Goal: Task Accomplishment & Management: Manage account settings

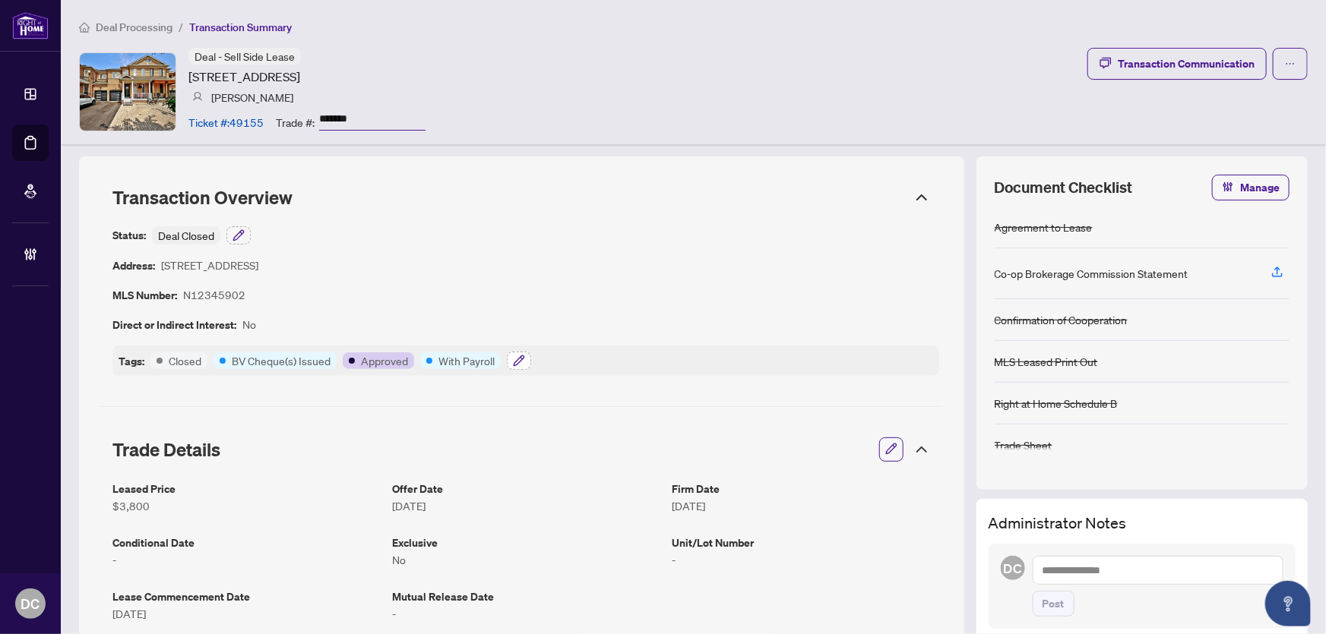
click at [518, 364] on icon "button" at bounding box center [519, 361] width 12 height 12
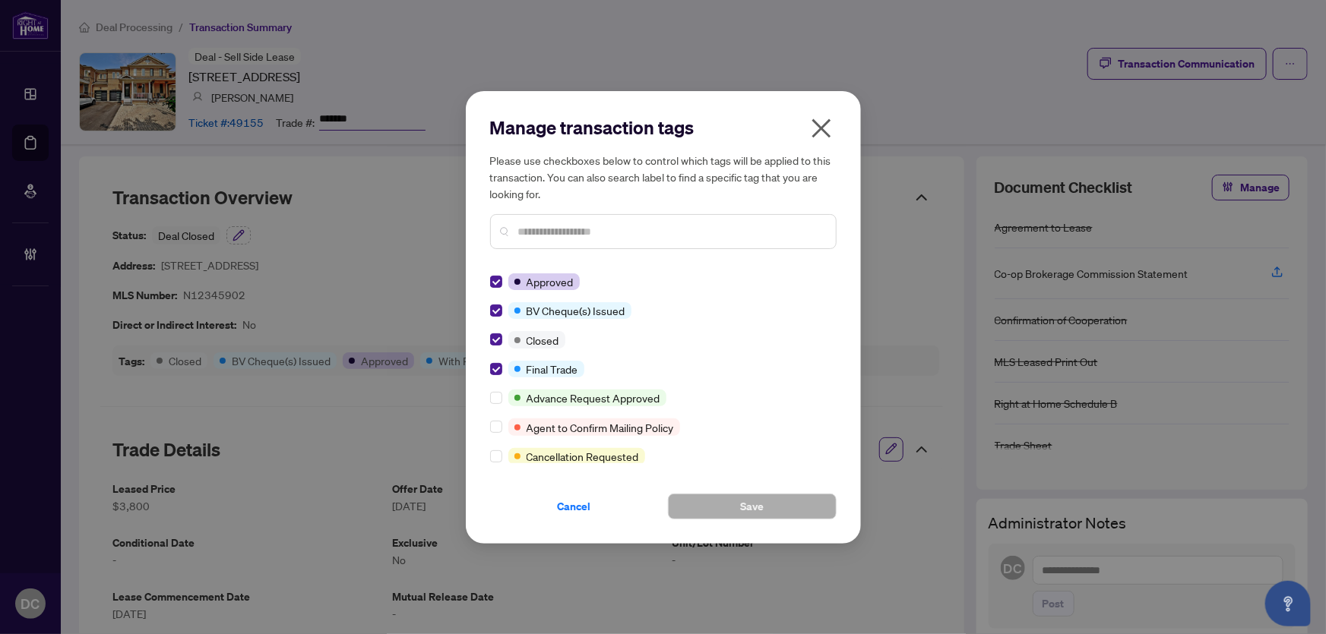
click at [818, 125] on icon "close" at bounding box center [820, 128] width 19 height 19
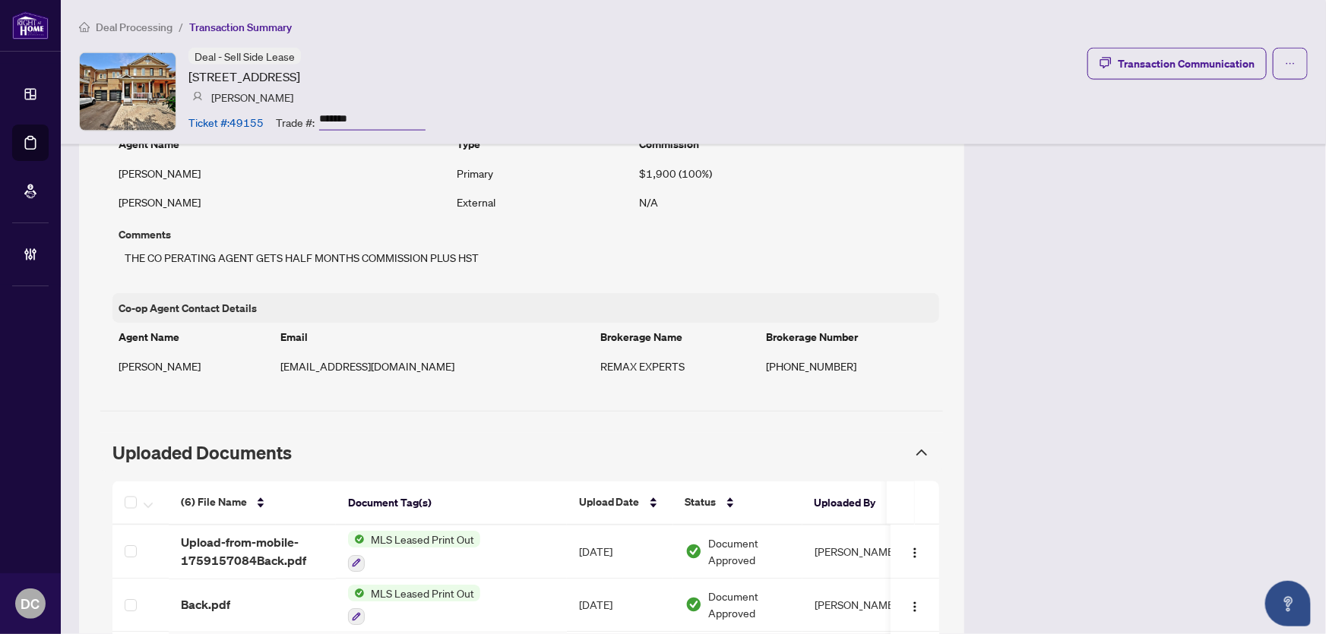
scroll to position [1035, 0]
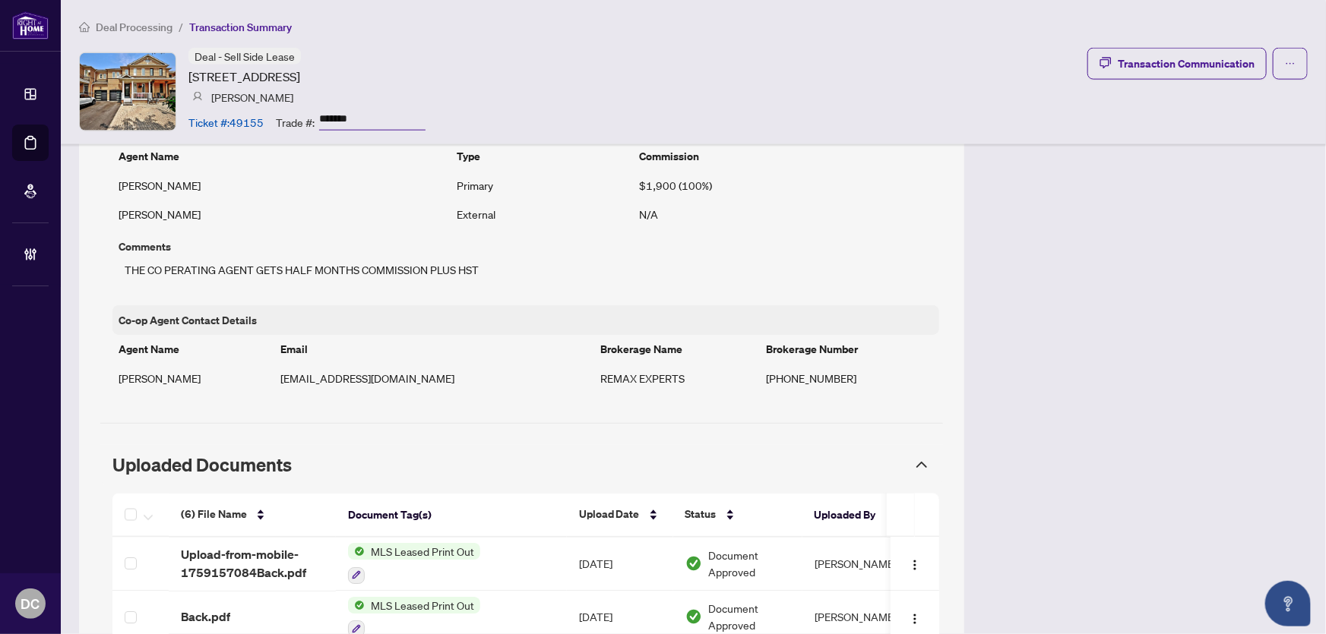
drag, startPoint x: 379, startPoint y: 116, endPoint x: 294, endPoint y: 116, distance: 85.1
click at [294, 116] on div "Trade #: *******" at bounding box center [351, 122] width 150 height 27
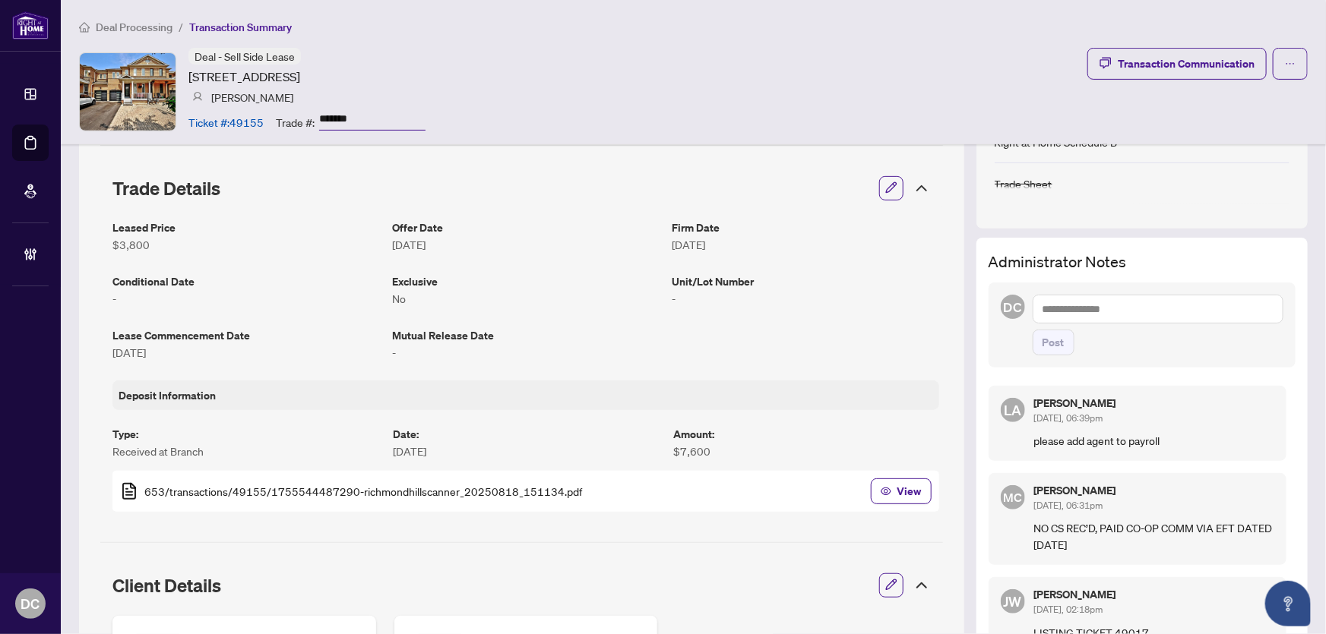
scroll to position [251, 0]
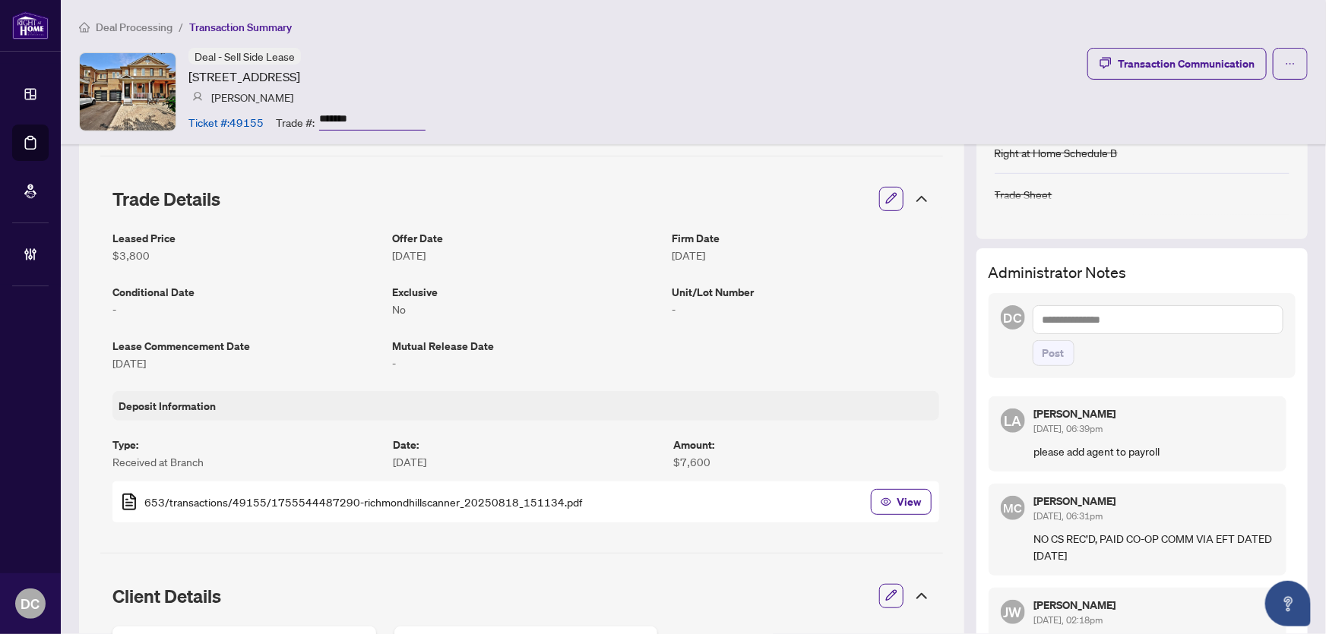
click at [912, 194] on icon at bounding box center [921, 199] width 18 height 18
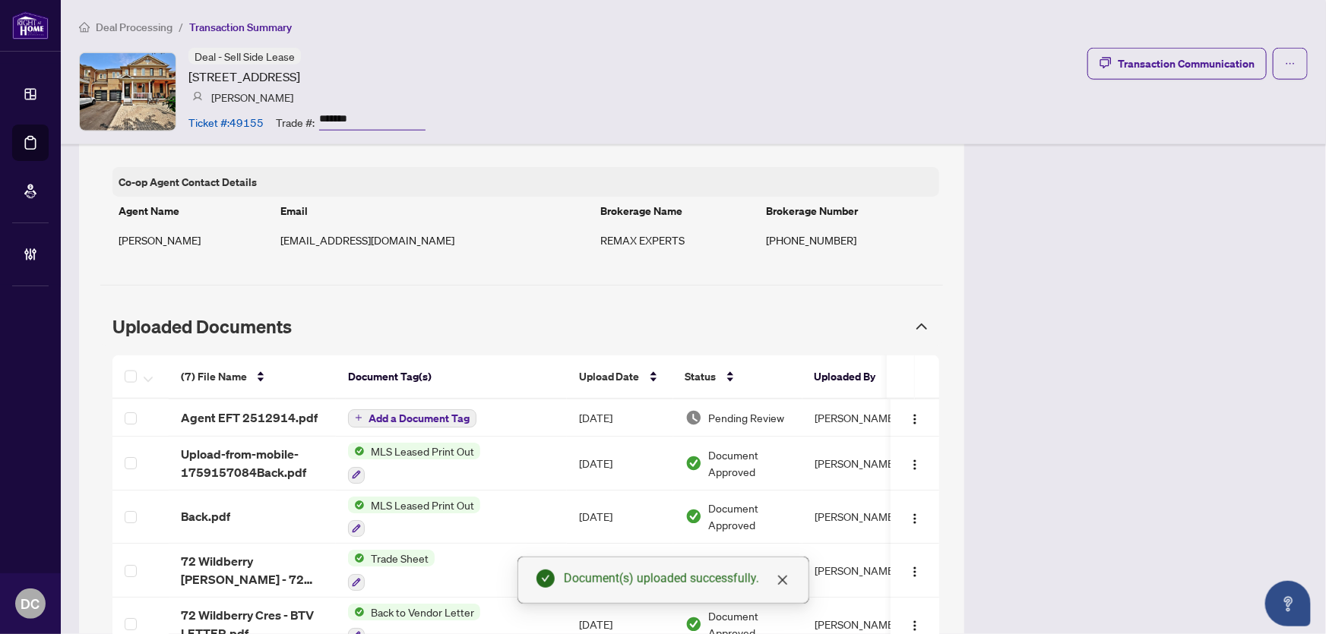
scroll to position [793, 0]
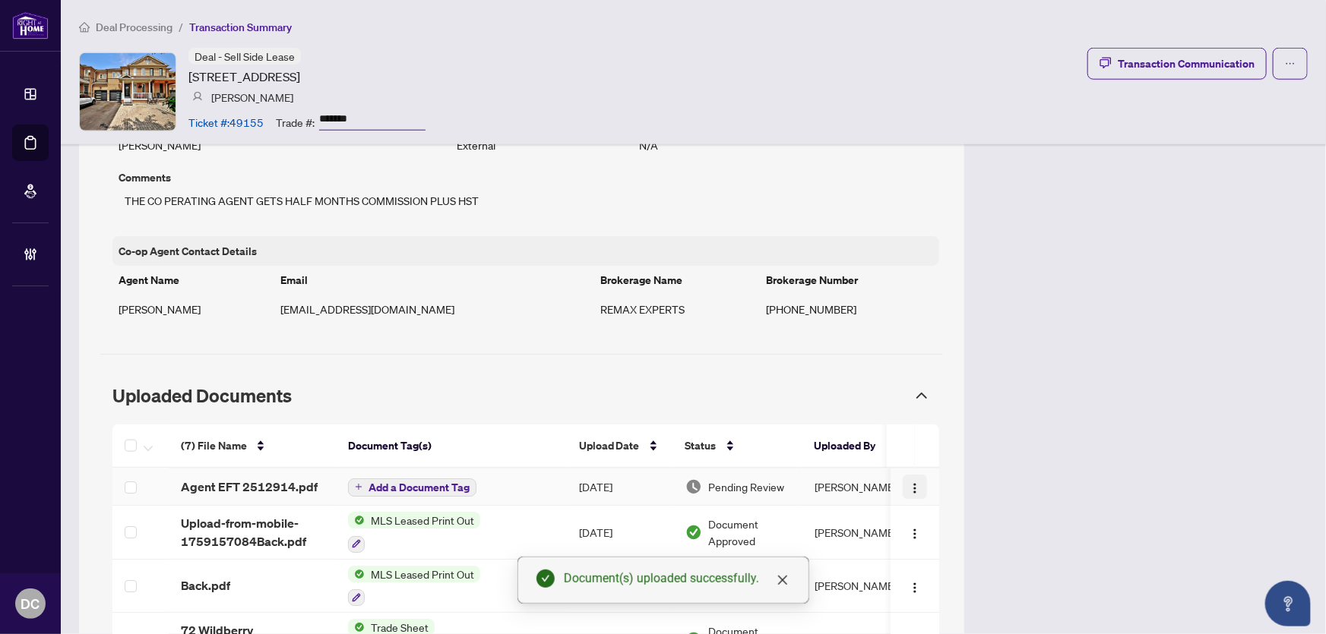
click at [909, 491] on img "button" at bounding box center [915, 488] width 12 height 12
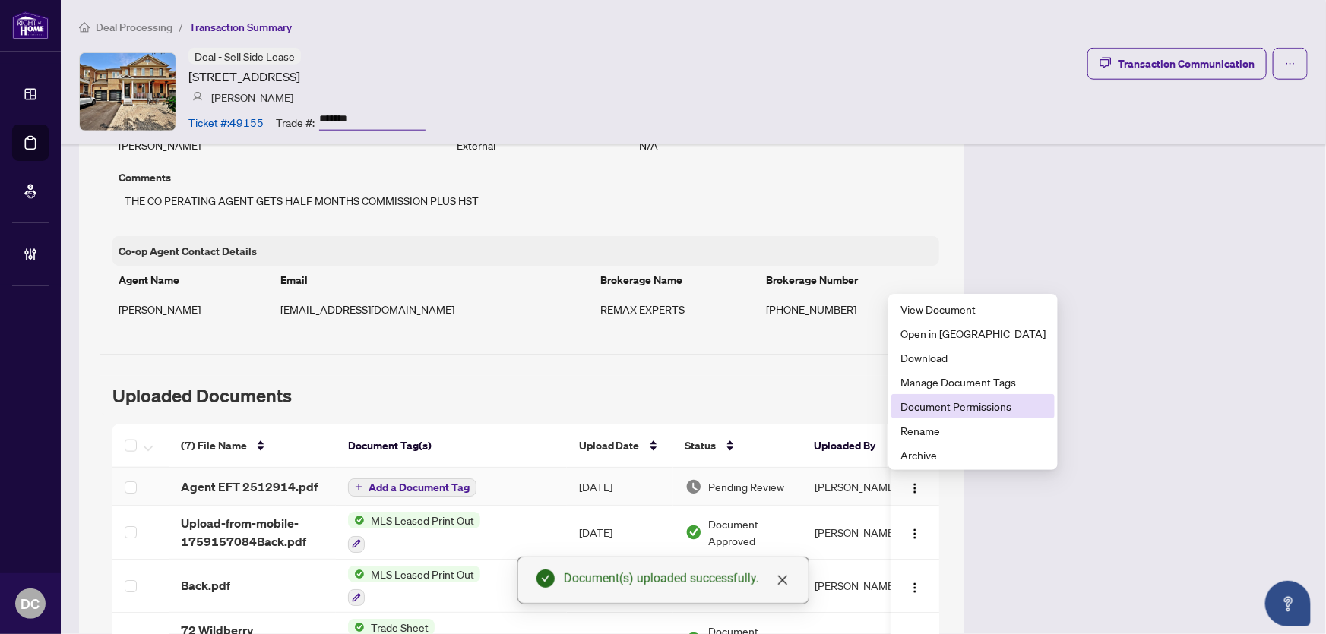
click at [972, 409] on span "Document Permissions" at bounding box center [972, 406] width 145 height 17
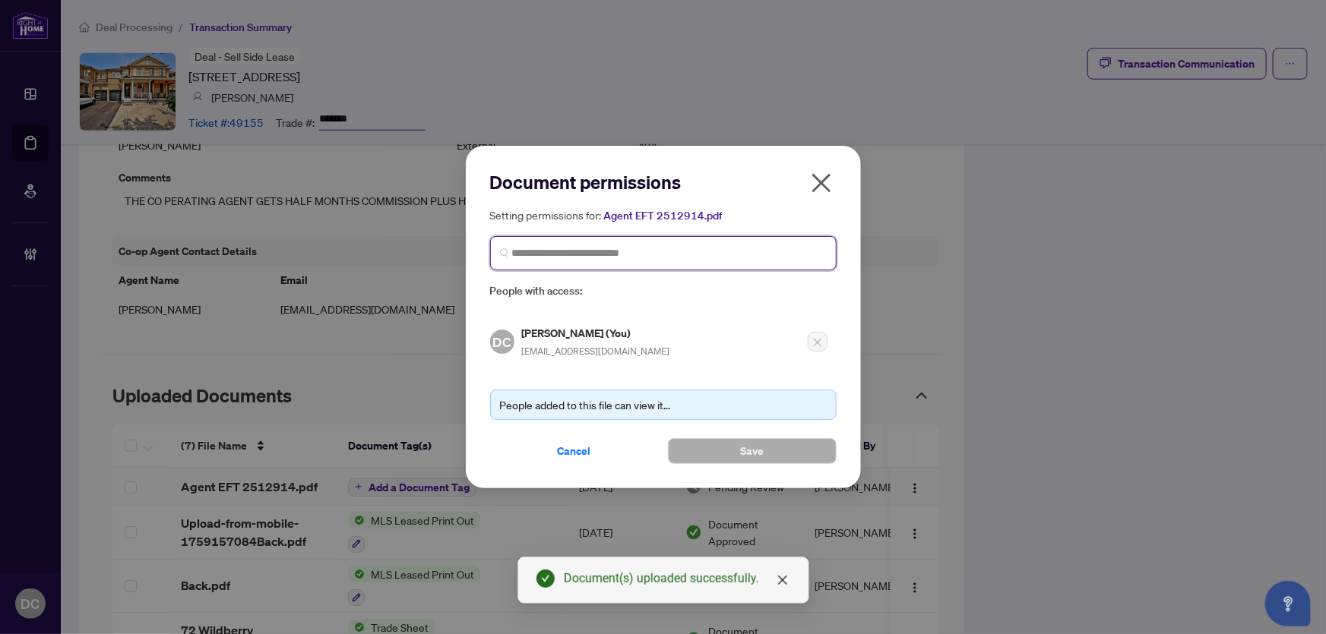
click at [713, 253] on input "search" at bounding box center [669, 253] width 314 height 16
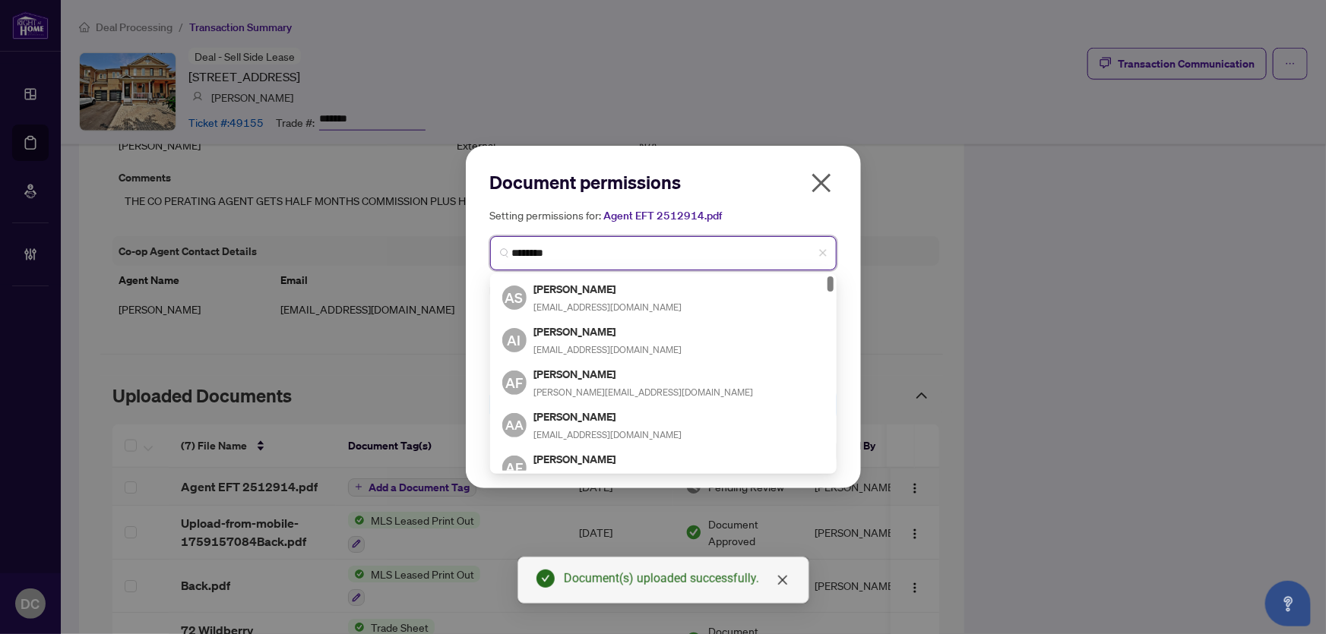
type input "*********"
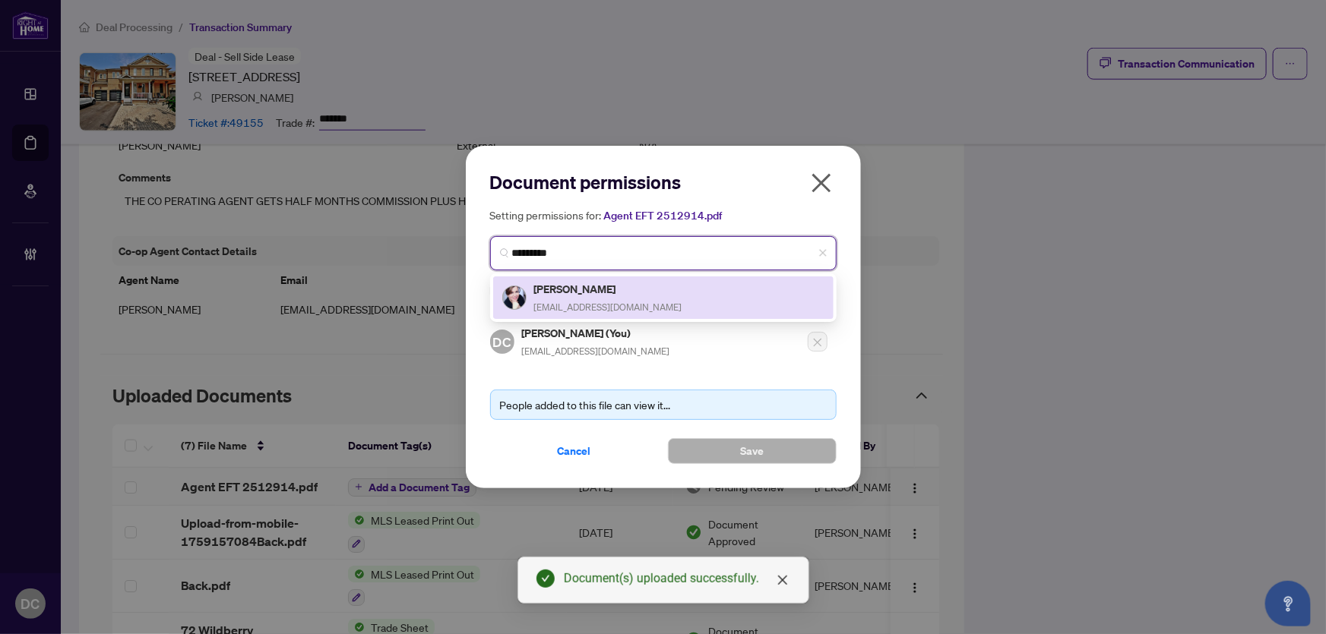
click at [661, 281] on div "Fari Madani fari.madani@gmail.com" at bounding box center [663, 297] width 322 height 35
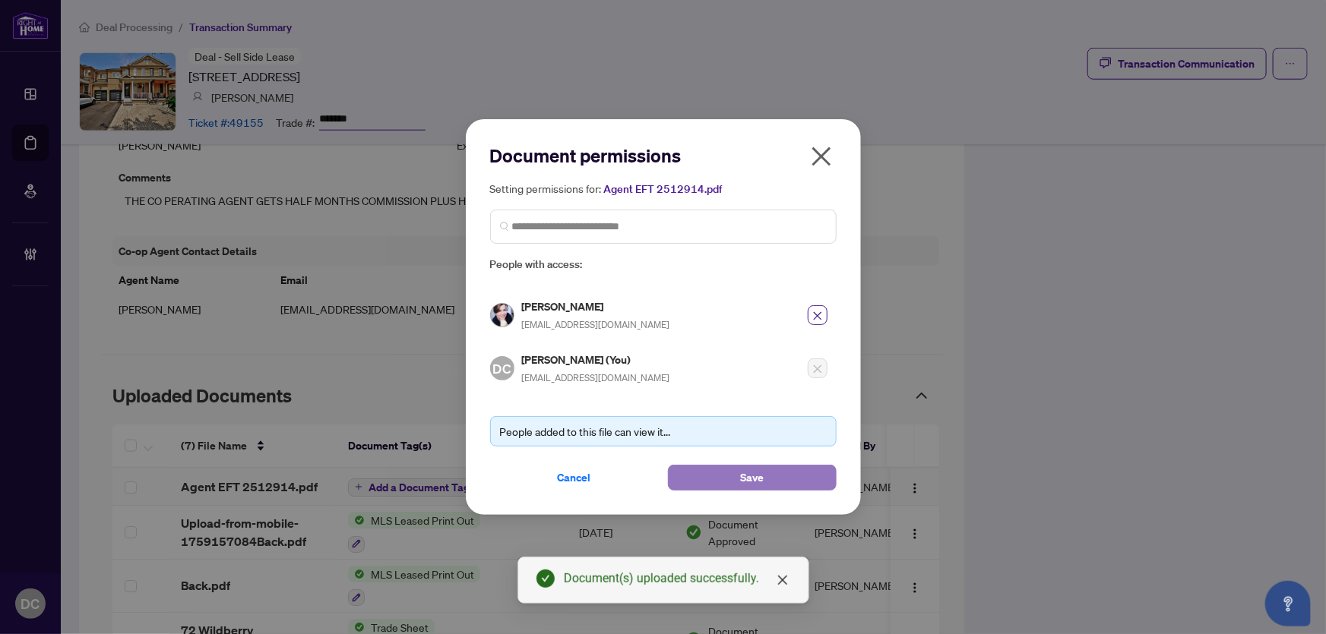
click at [720, 474] on button "Save" at bounding box center [752, 478] width 169 height 26
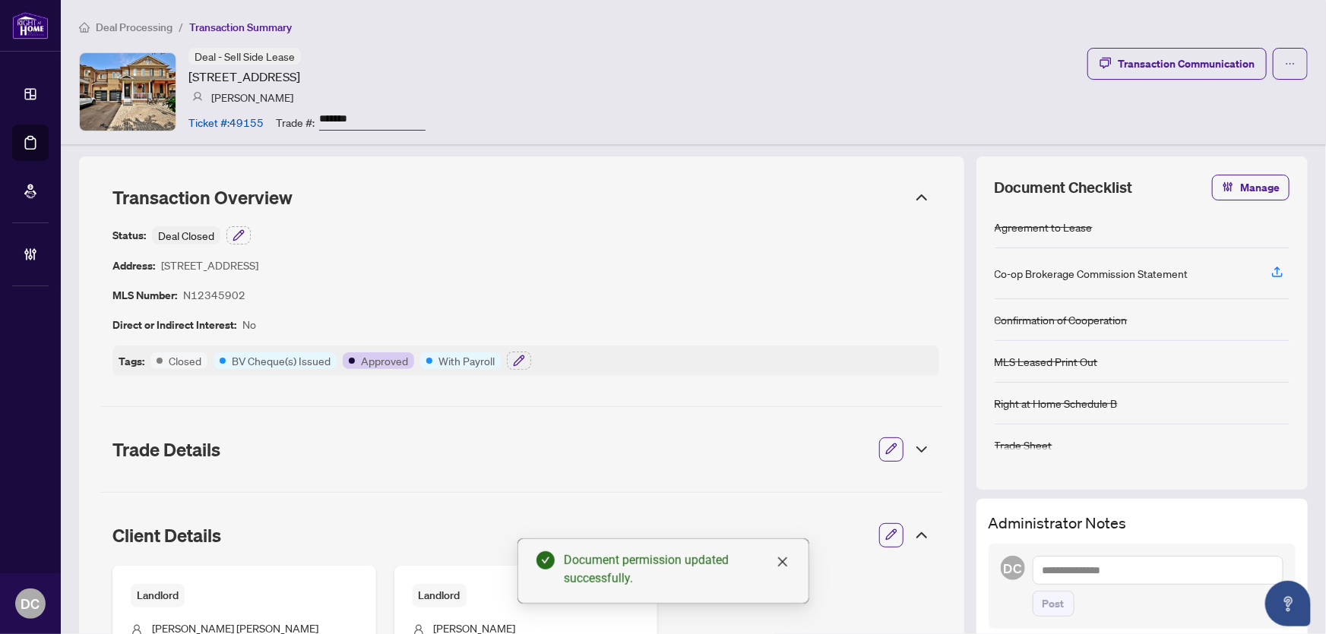
scroll to position [0, 0]
click at [514, 362] on icon "button" at bounding box center [519, 361] width 10 height 10
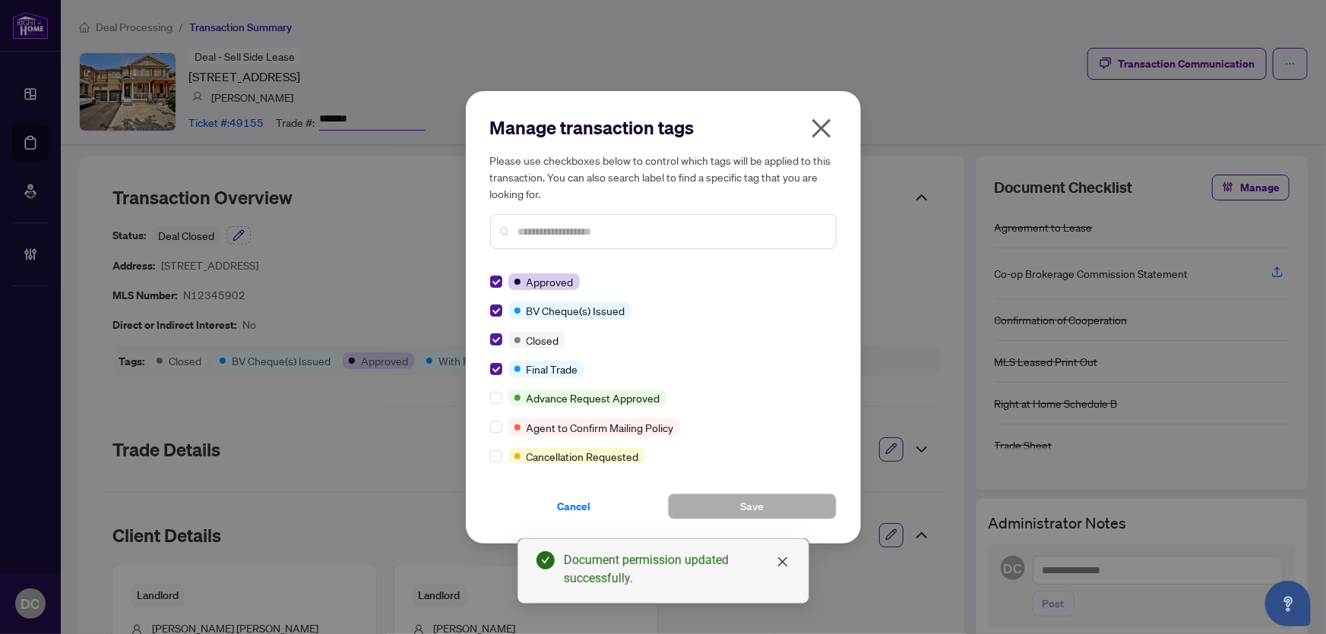
click at [823, 121] on icon "close" at bounding box center [821, 128] width 24 height 24
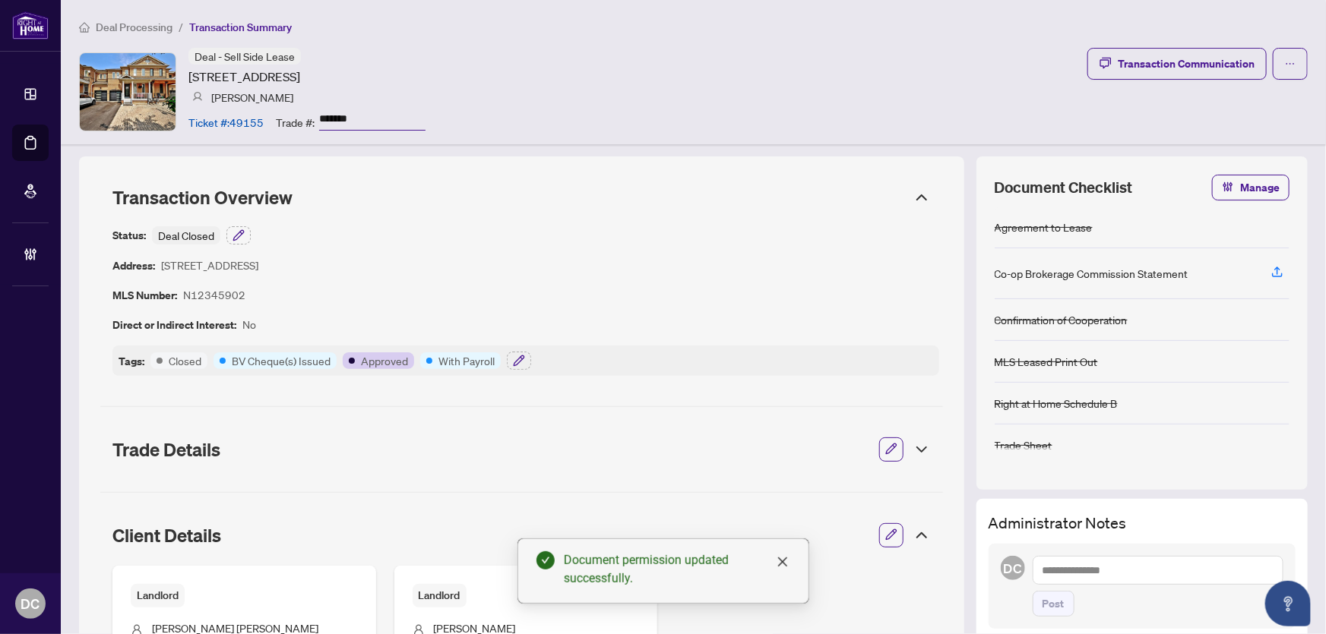
click at [138, 30] on span "Deal Processing" at bounding box center [134, 28] width 77 height 14
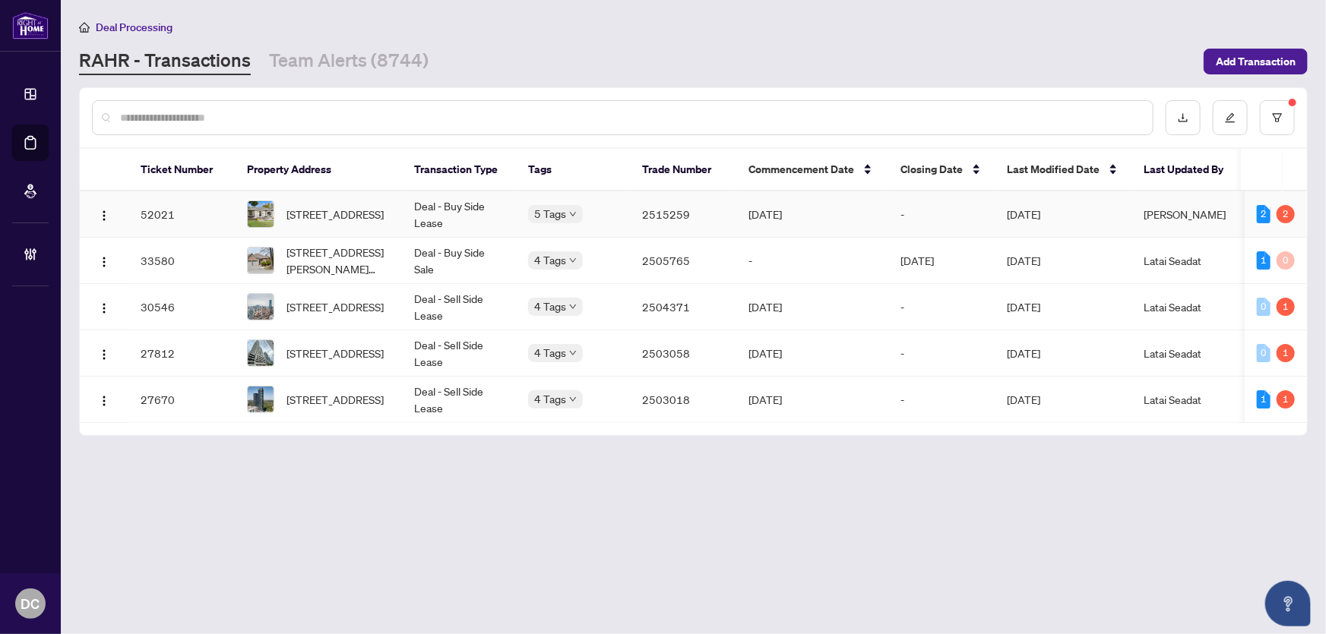
click at [1040, 210] on span "[DATE]" at bounding box center [1023, 214] width 33 height 14
click at [1092, 570] on main "Deal Processing RAHR - Transactions Team Alerts (8744) Add Transaction Ticket N…" at bounding box center [693, 317] width 1265 height 634
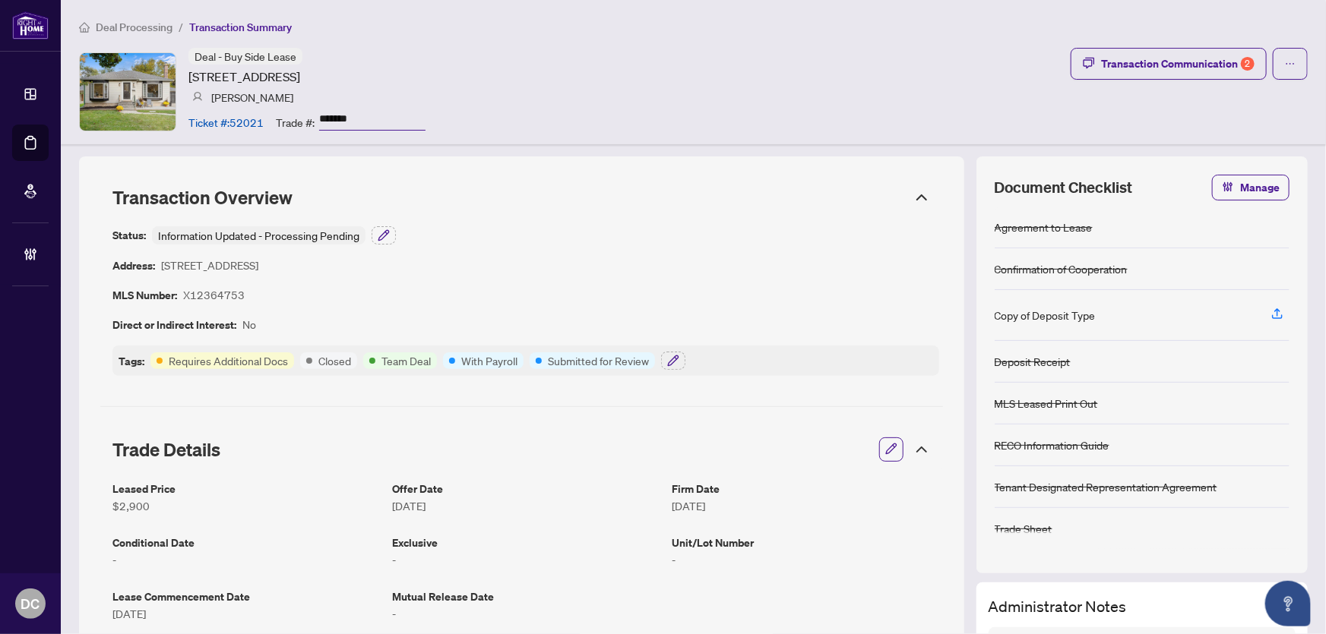
click at [131, 21] on span "Deal Processing" at bounding box center [134, 28] width 77 height 14
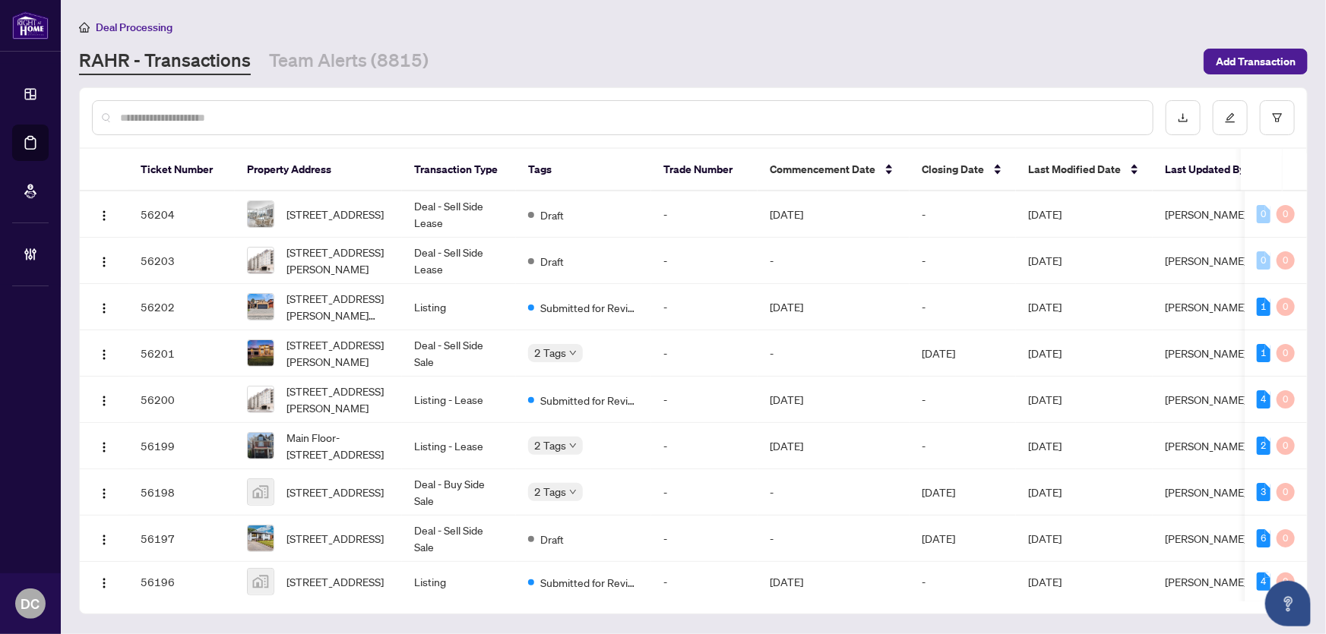
click at [351, 118] on input "text" at bounding box center [630, 117] width 1020 height 17
click at [250, 115] on input "text" at bounding box center [630, 117] width 1020 height 17
paste input "*******"
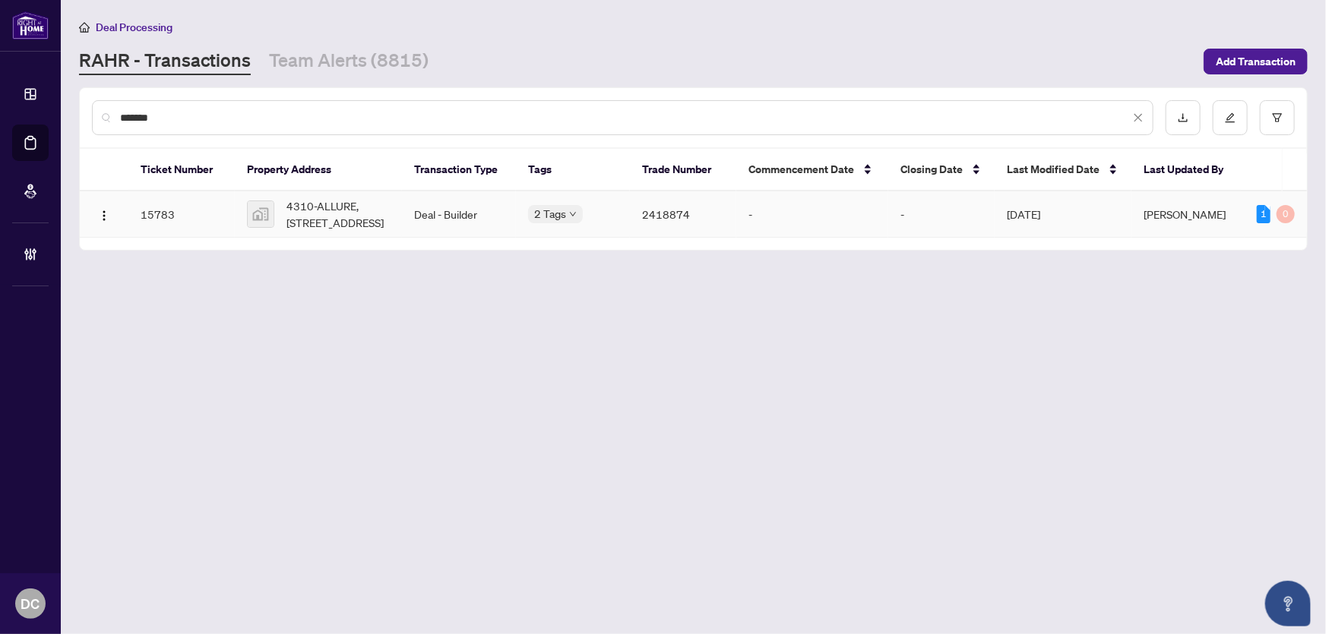
type input "*******"
click at [356, 218] on span "4310-ALLURE, 250 King Street East, Toronto, Ontario, Canada" at bounding box center [337, 214] width 103 height 33
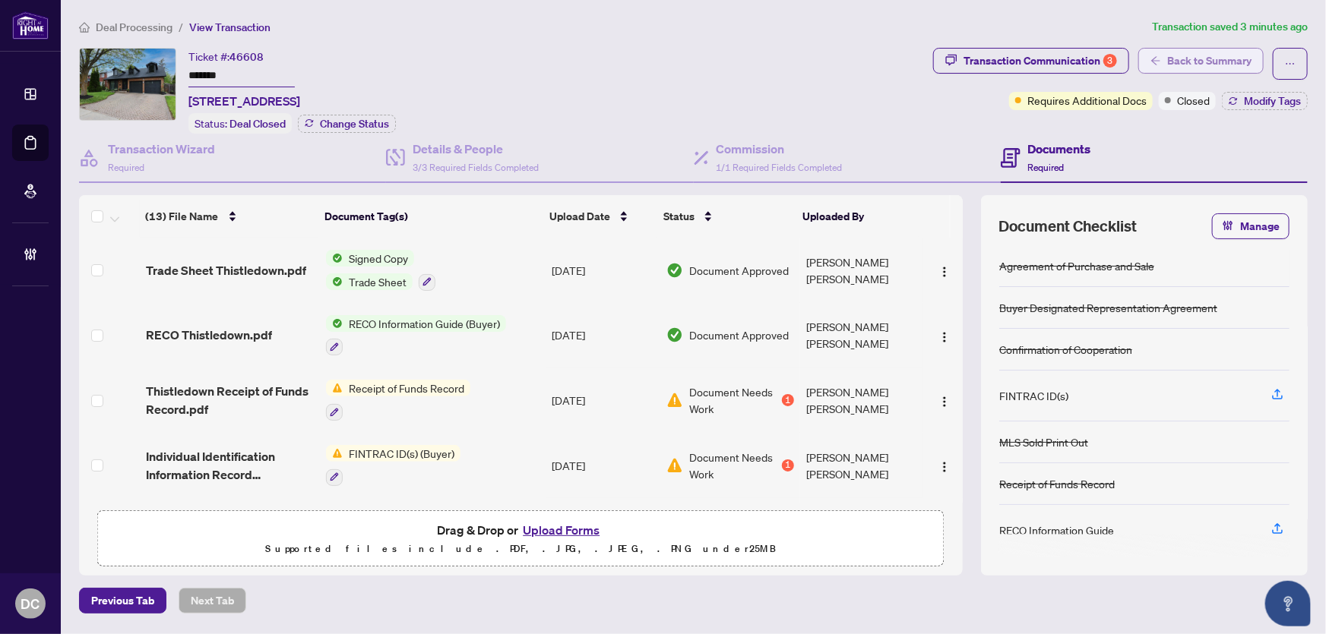
click at [1169, 63] on span "Back to Summary" at bounding box center [1209, 61] width 84 height 24
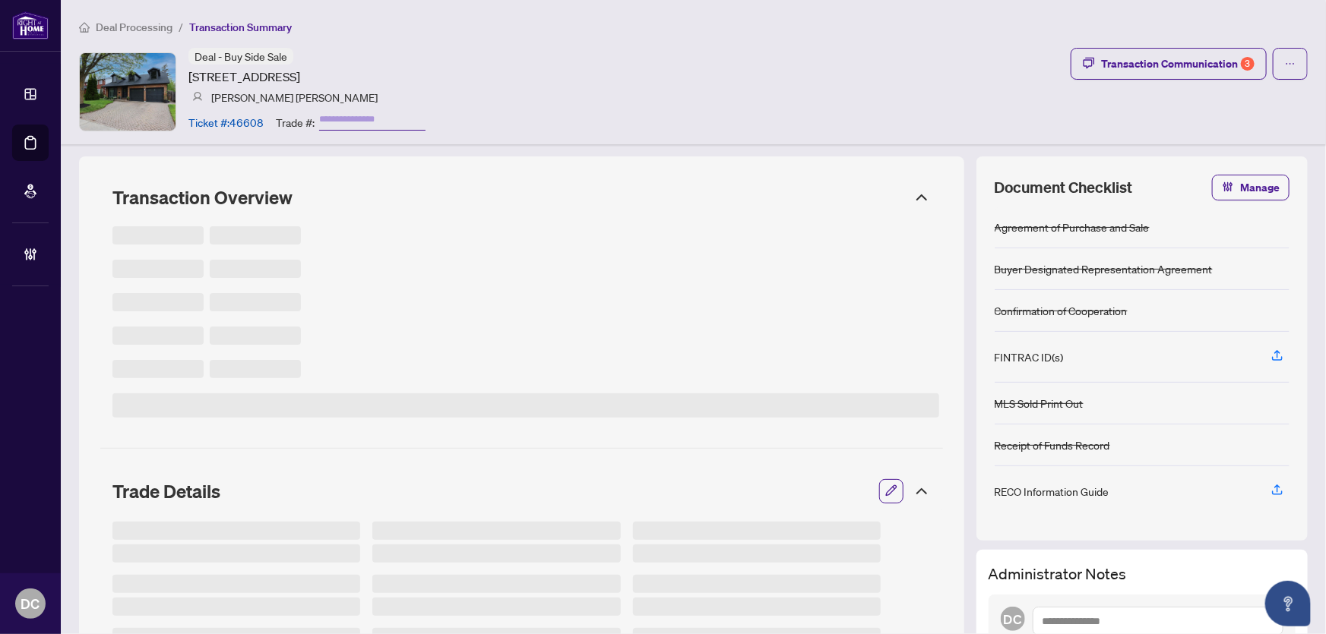
type input "*******"
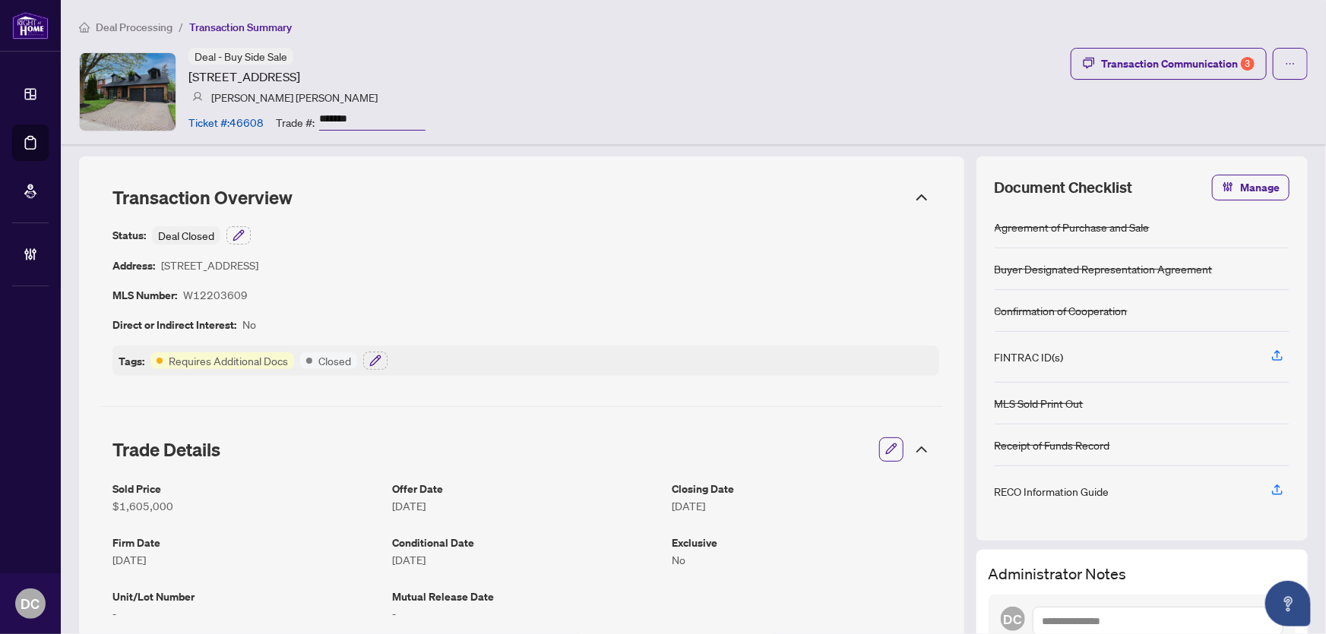
click at [508, 43] on div "Deal Processing / Transaction Summary Deal - Buy Side Sale 1437 Thistledown Rd,…" at bounding box center [693, 72] width 1265 height 144
drag, startPoint x: 372, startPoint y: 115, endPoint x: 307, endPoint y: 119, distance: 65.4
click at [307, 119] on div "Trade #: *******" at bounding box center [351, 122] width 150 height 27
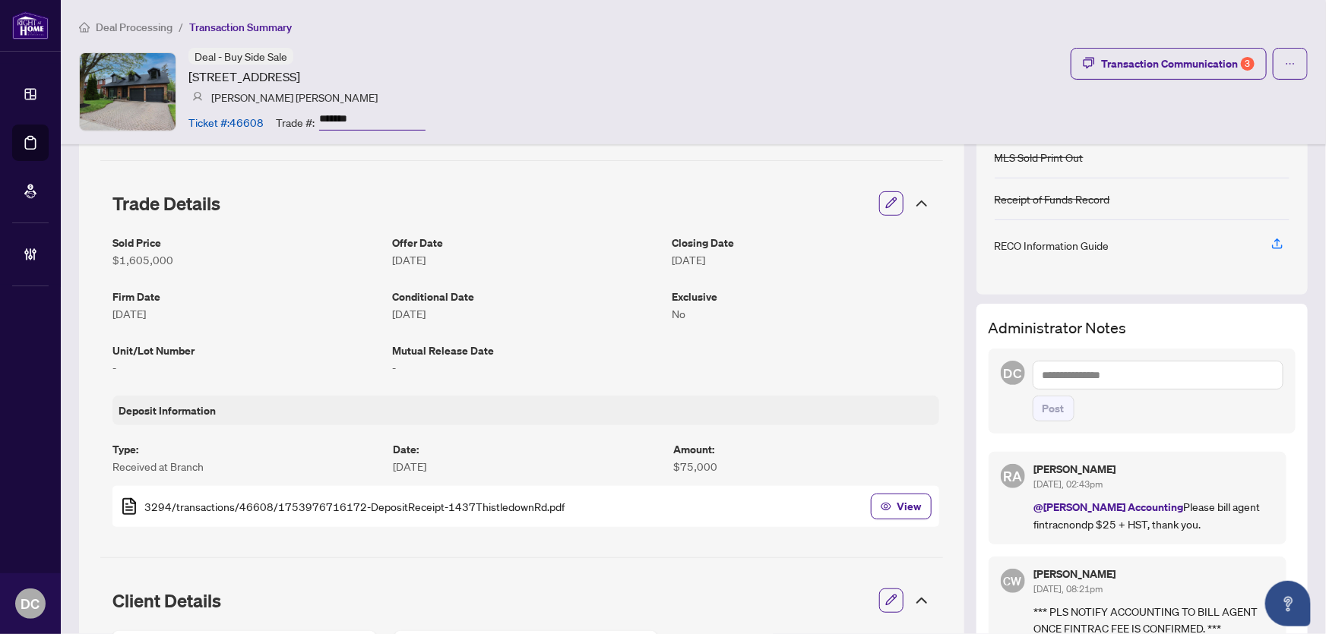
scroll to position [414, 0]
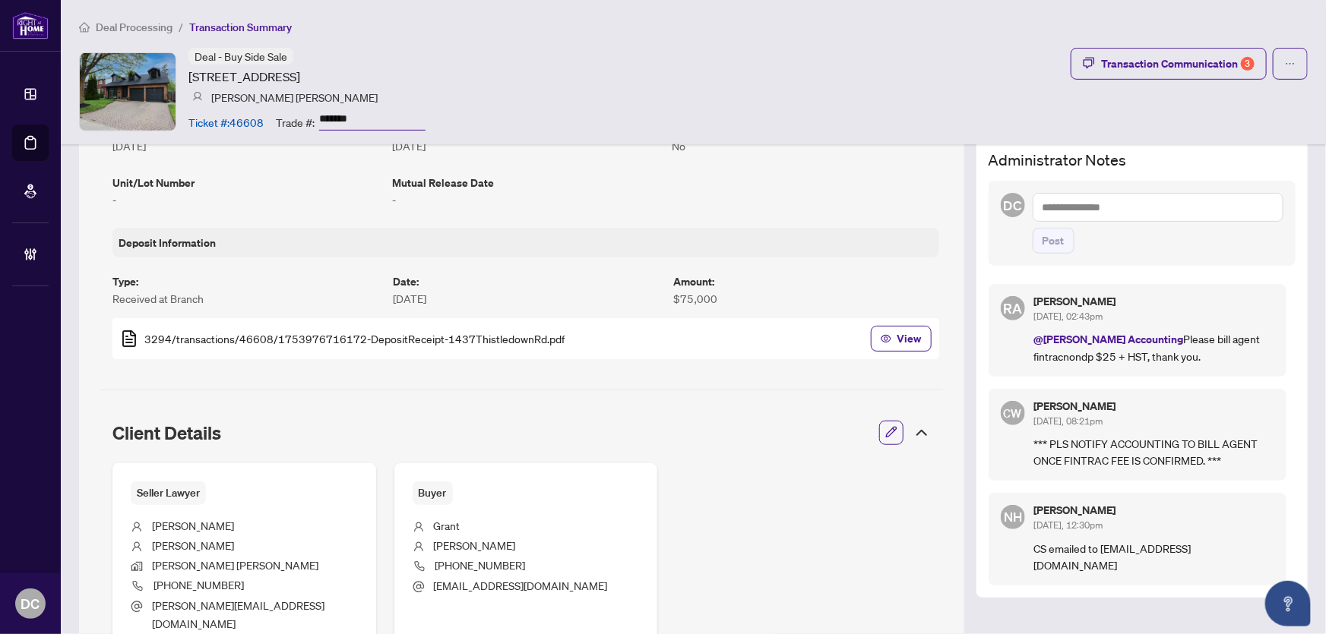
click at [658, 65] on div "Deal - Buy Side Sale 1437 Thistledown Rd, Oakville, Ontario L6M 1Z1, Canada Eva…" at bounding box center [693, 91] width 1228 height 87
click at [912, 432] on icon at bounding box center [921, 433] width 18 height 18
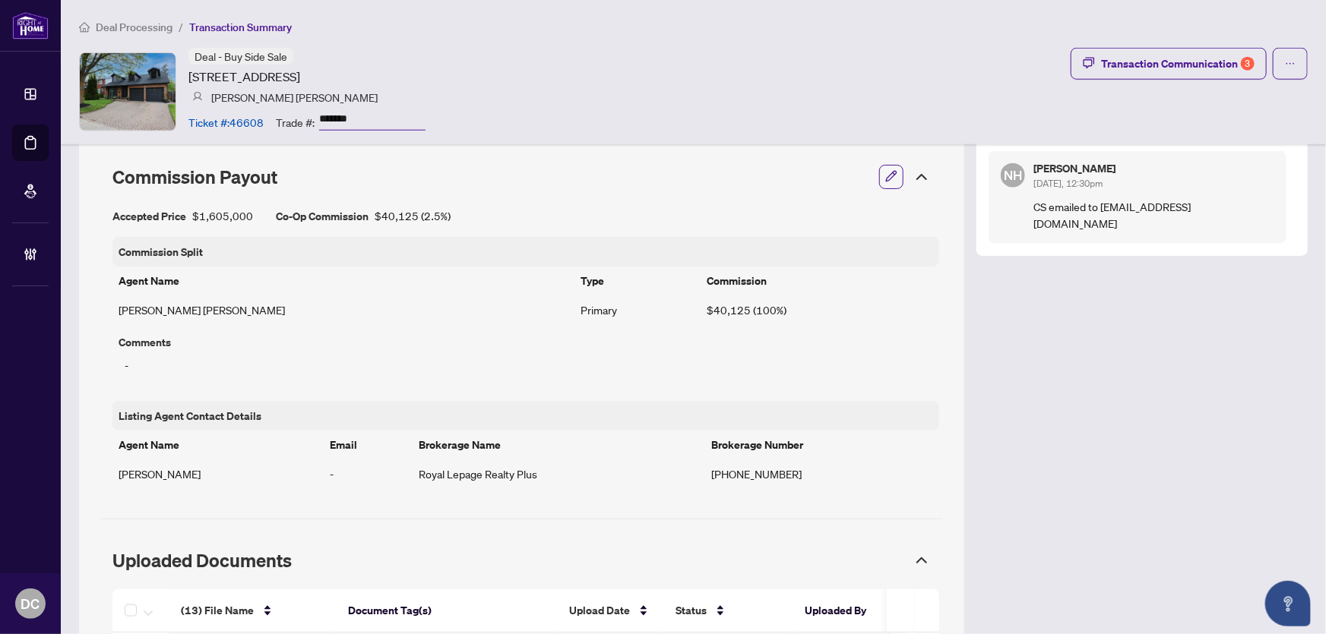
scroll to position [760, 0]
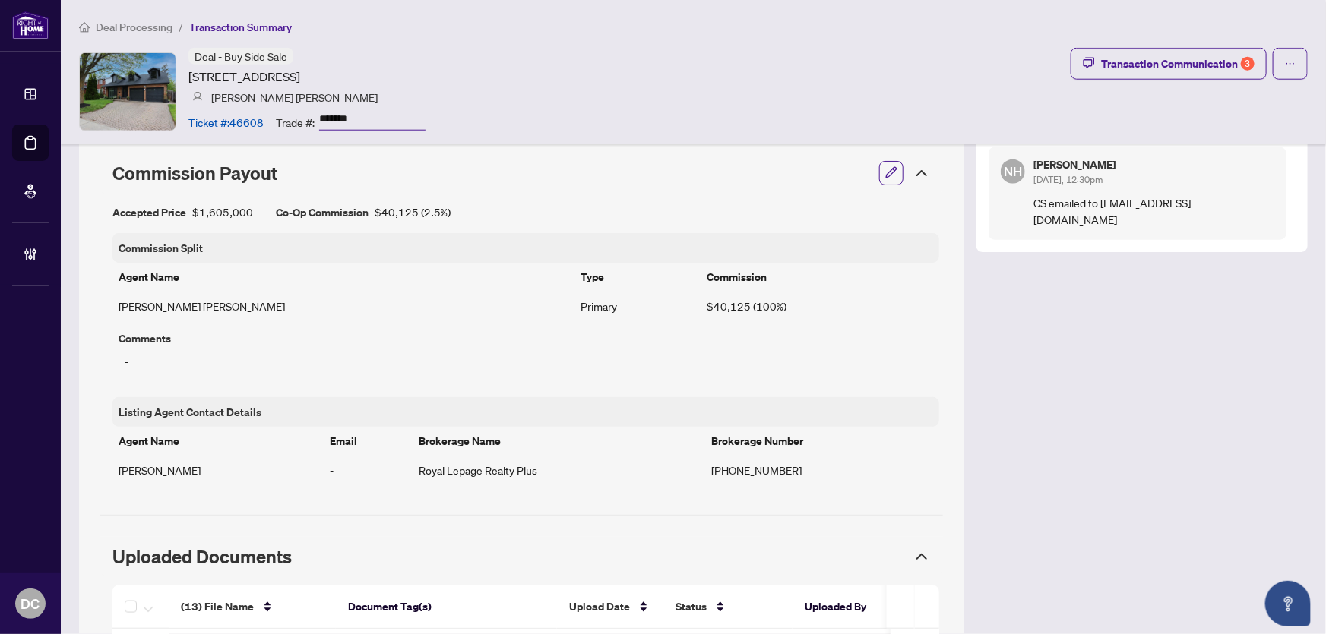
click at [924, 555] on div "Uploaded Documents" at bounding box center [521, 557] width 842 height 40
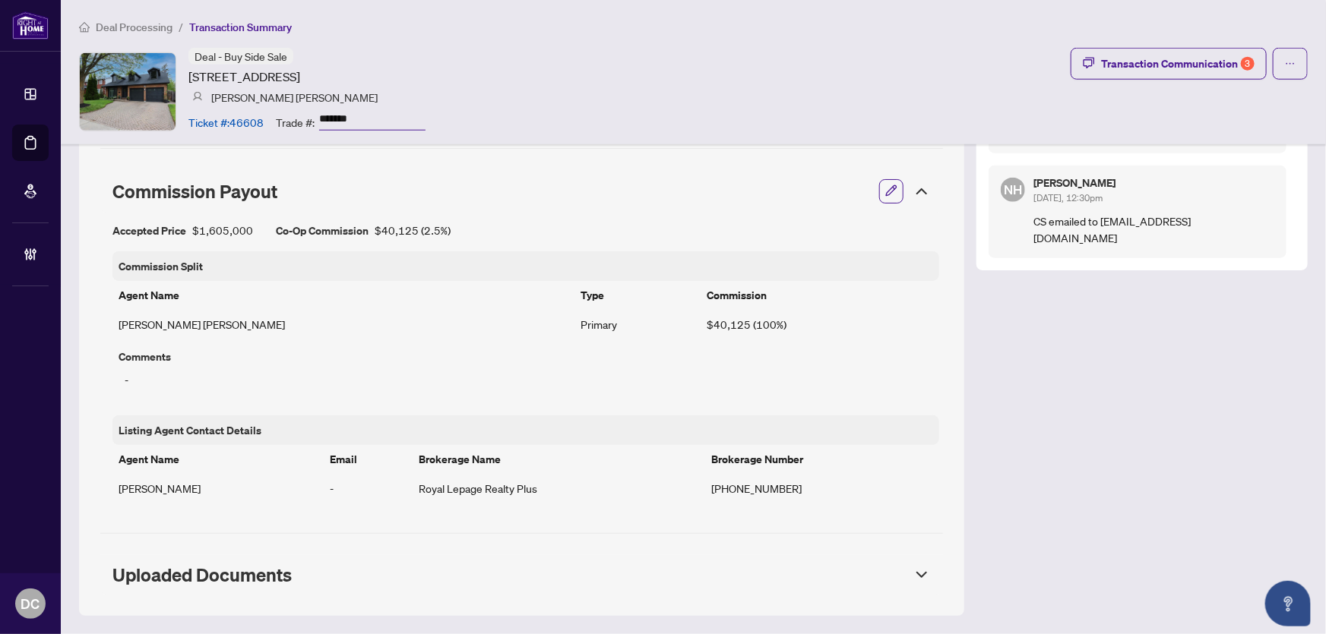
scroll to position [740, 0]
click at [919, 568] on icon at bounding box center [921, 576] width 18 height 18
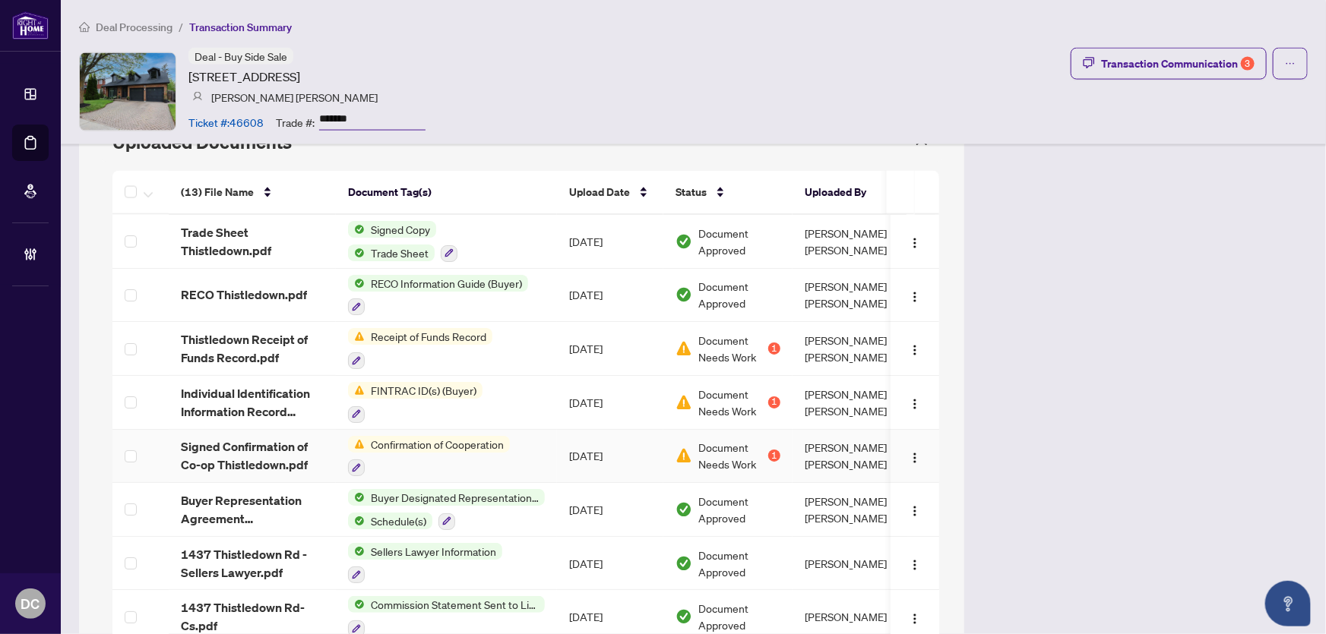
scroll to position [1174, 0]
click at [548, 257] on td "Signed Copy Trade Sheet" at bounding box center [446, 243] width 221 height 54
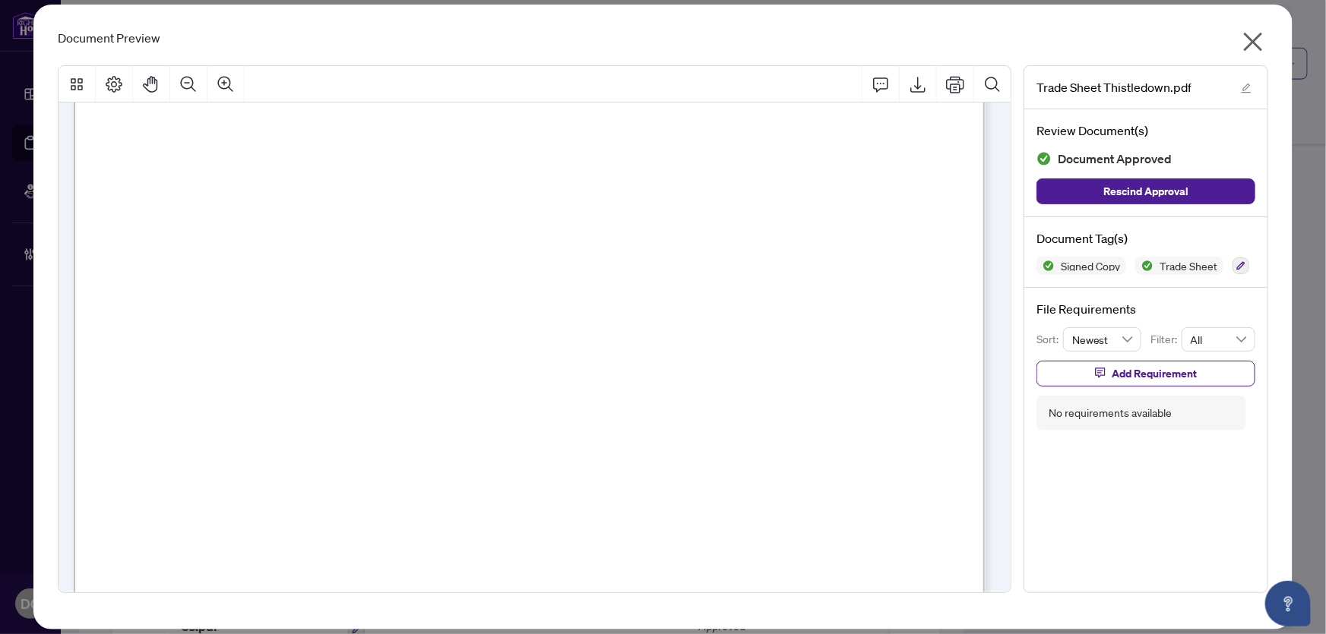
scroll to position [414, 0]
click at [1261, 44] on icon "close" at bounding box center [1253, 42] width 24 height 24
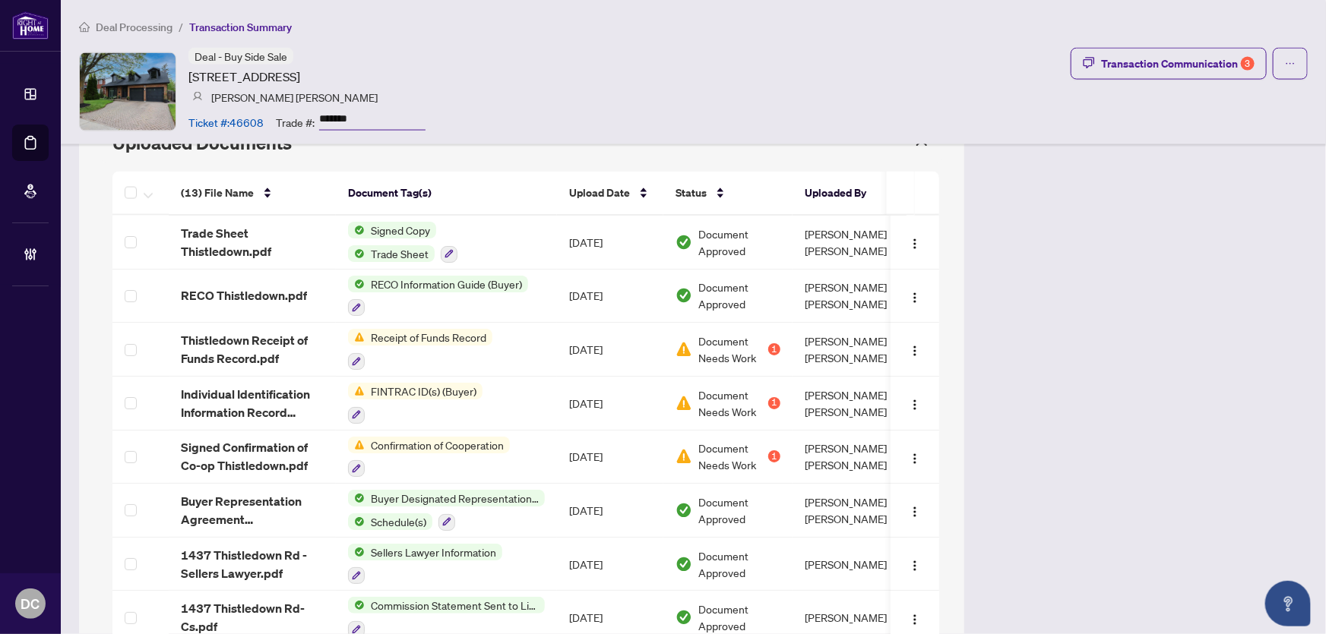
click at [1199, 122] on div "Deal - Buy Side Sale 1437 Thistledown Rd, Oakville, Ontario L6M 1Z1, Canada Eva…" at bounding box center [693, 91] width 1228 height 87
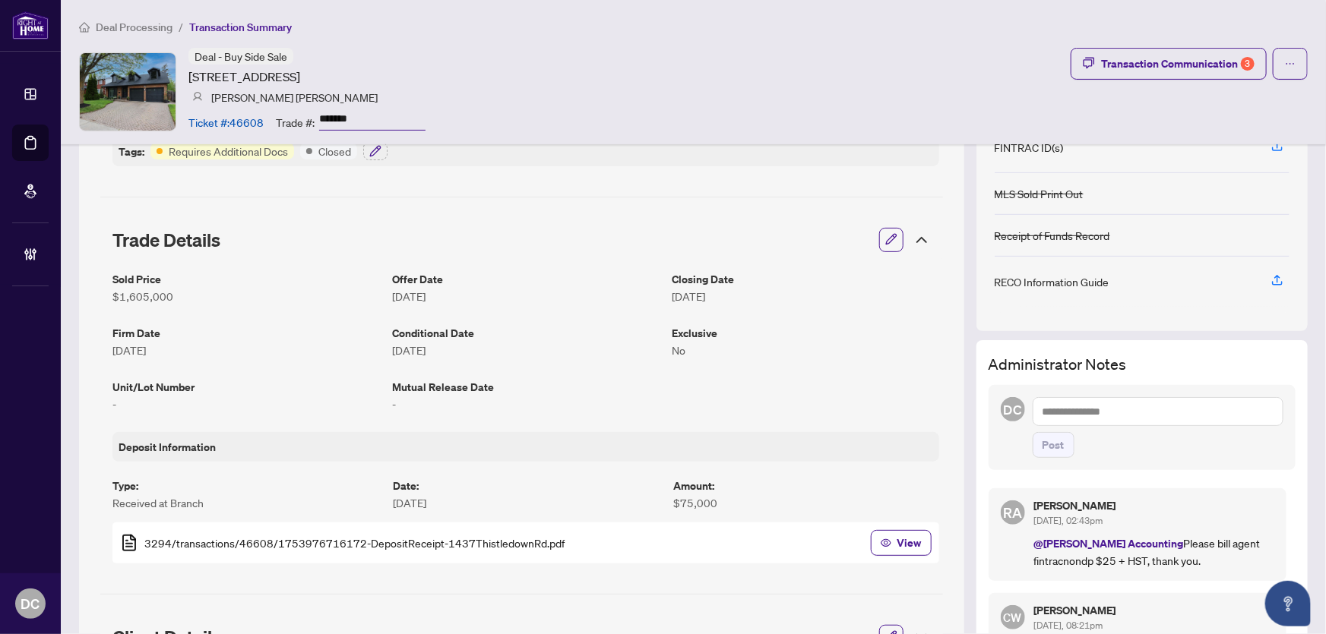
scroll to position [207, 0]
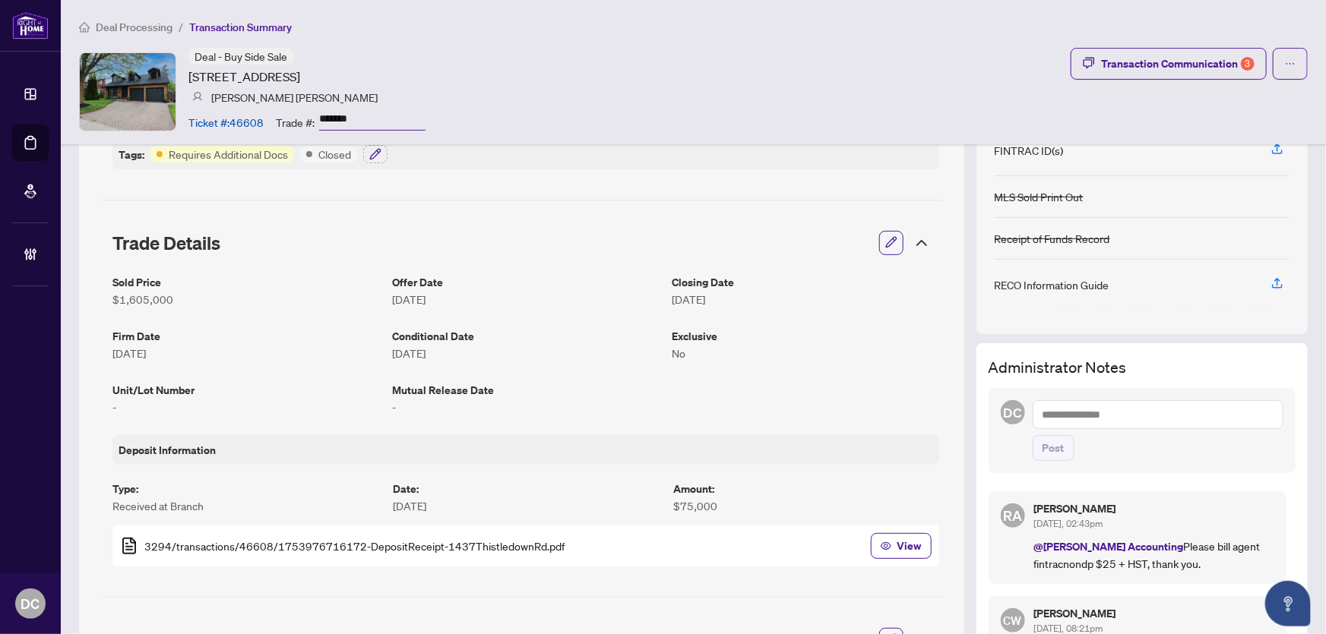
click at [1185, 416] on textarea at bounding box center [1157, 414] width 251 height 29
type textarea "**********"
click at [1098, 454] on span "Post" at bounding box center [1157, 448] width 251 height 26
click at [1052, 448] on span "Post" at bounding box center [1053, 448] width 22 height 24
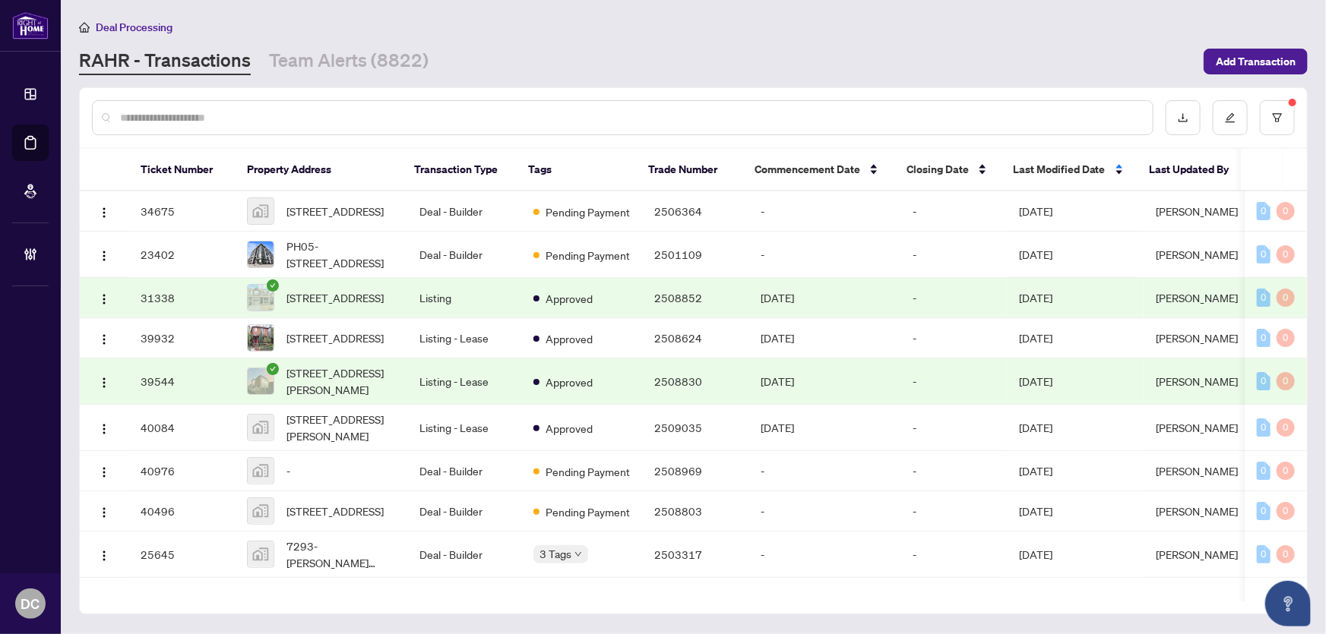
click at [393, 114] on input "text" at bounding box center [630, 117] width 1020 height 17
paste input "**********"
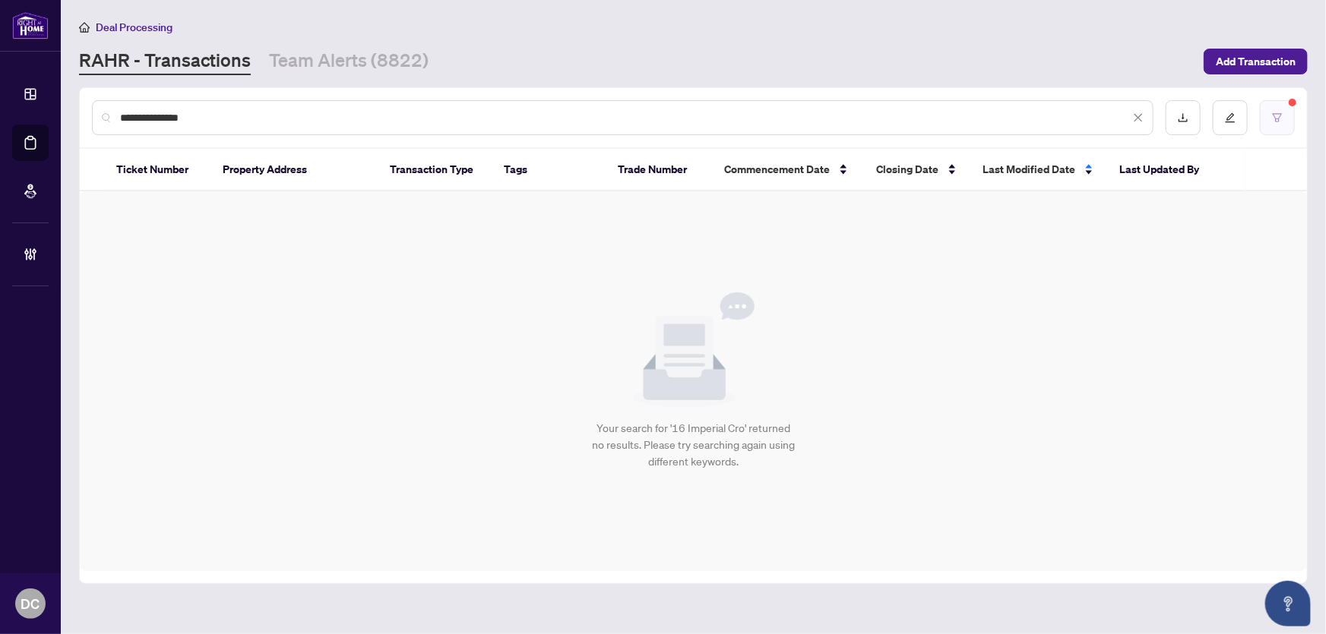
click at [1284, 121] on button "button" at bounding box center [1276, 117] width 35 height 35
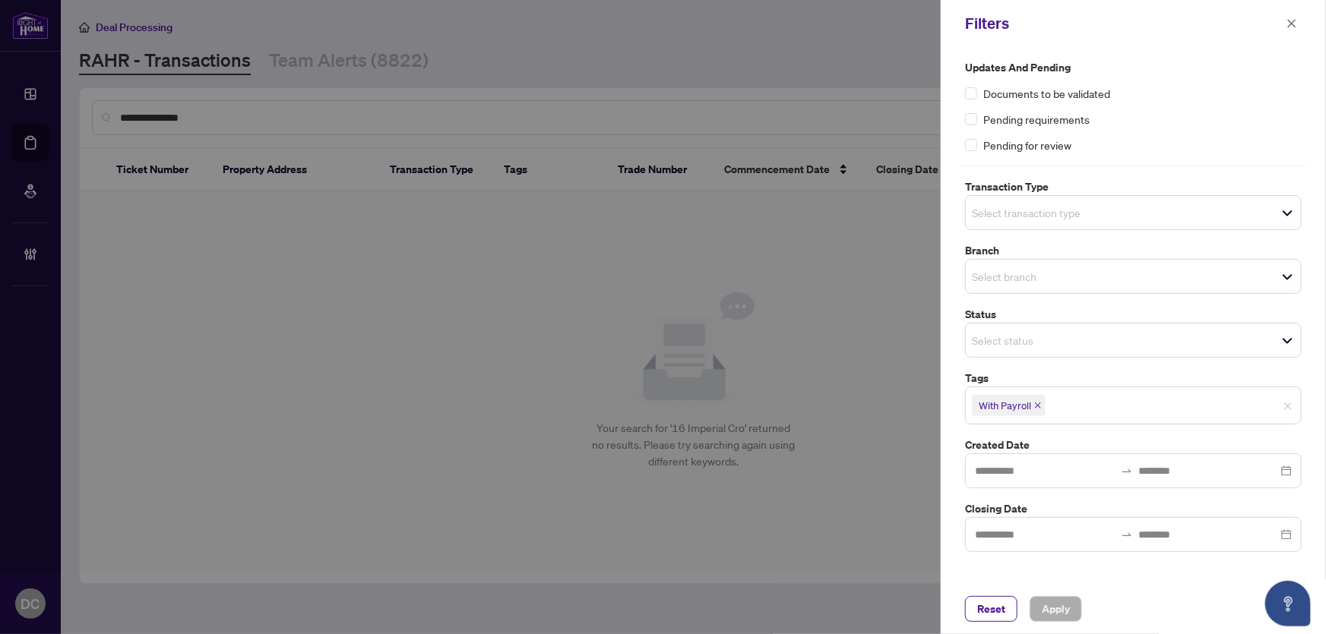
click at [1040, 405] on icon "close" at bounding box center [1038, 406] width 8 height 8
click at [1056, 607] on span "Apply" at bounding box center [1055, 609] width 28 height 24
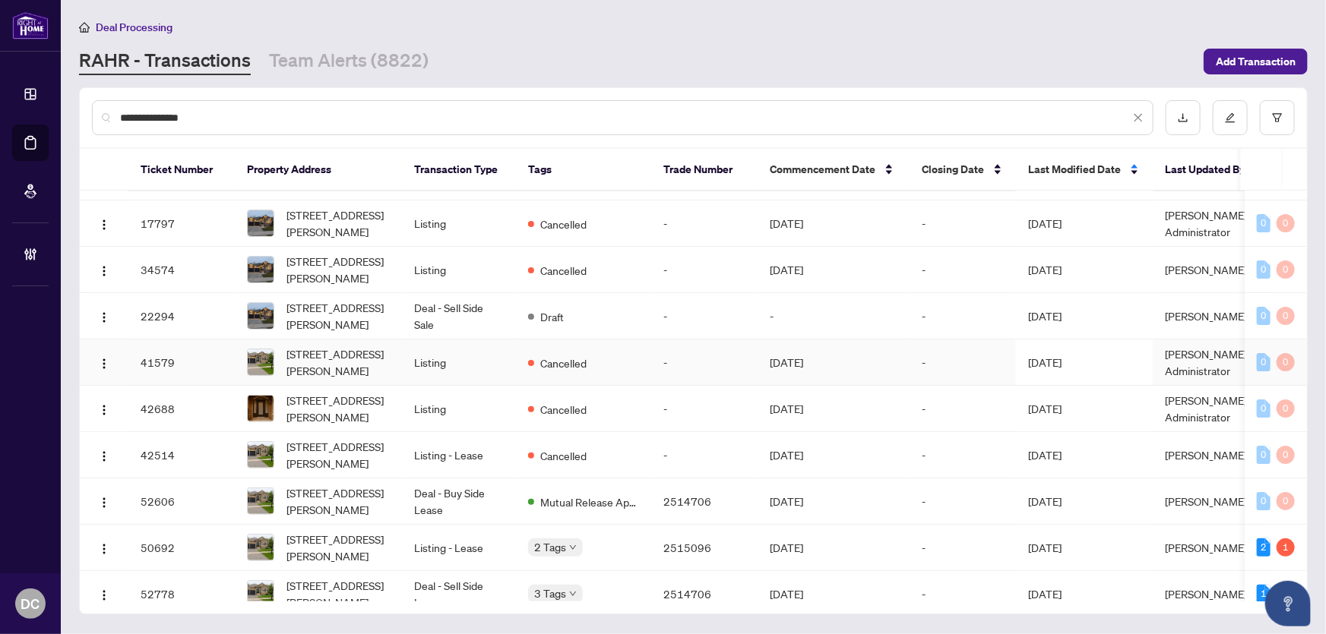
scroll to position [102, 0]
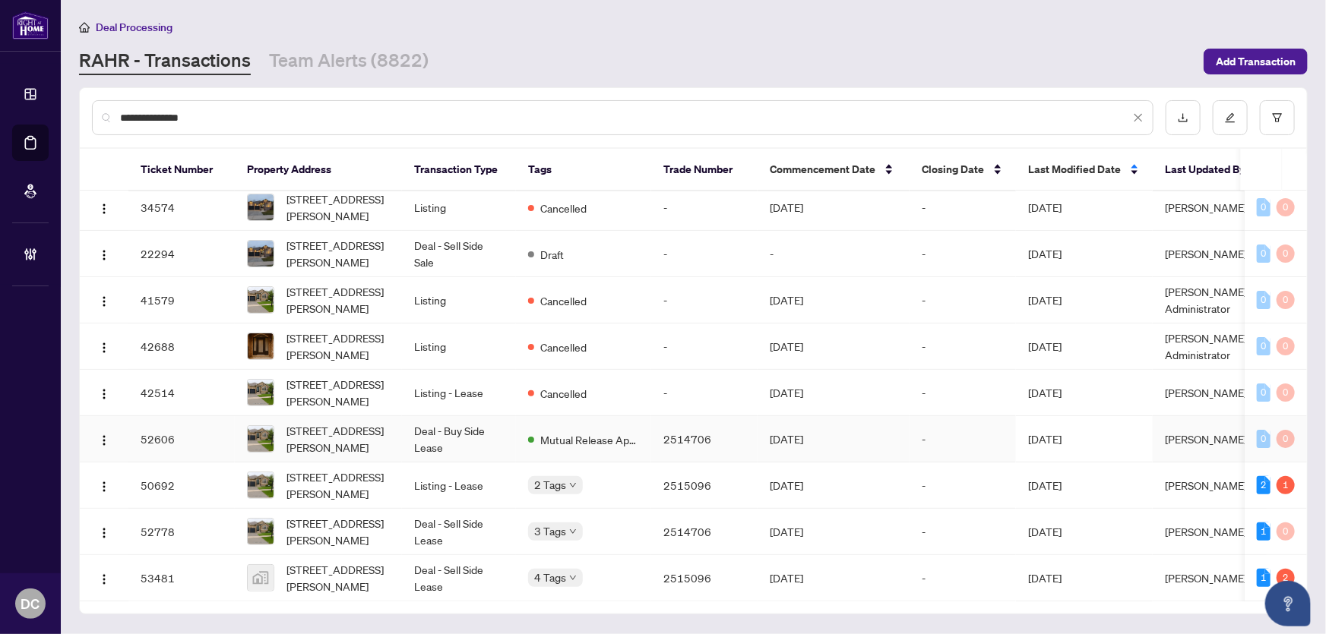
click at [729, 431] on td "2514706" at bounding box center [704, 439] width 106 height 46
click at [265, 116] on input "**********" at bounding box center [625, 117] width 1010 height 17
paste input "*******"
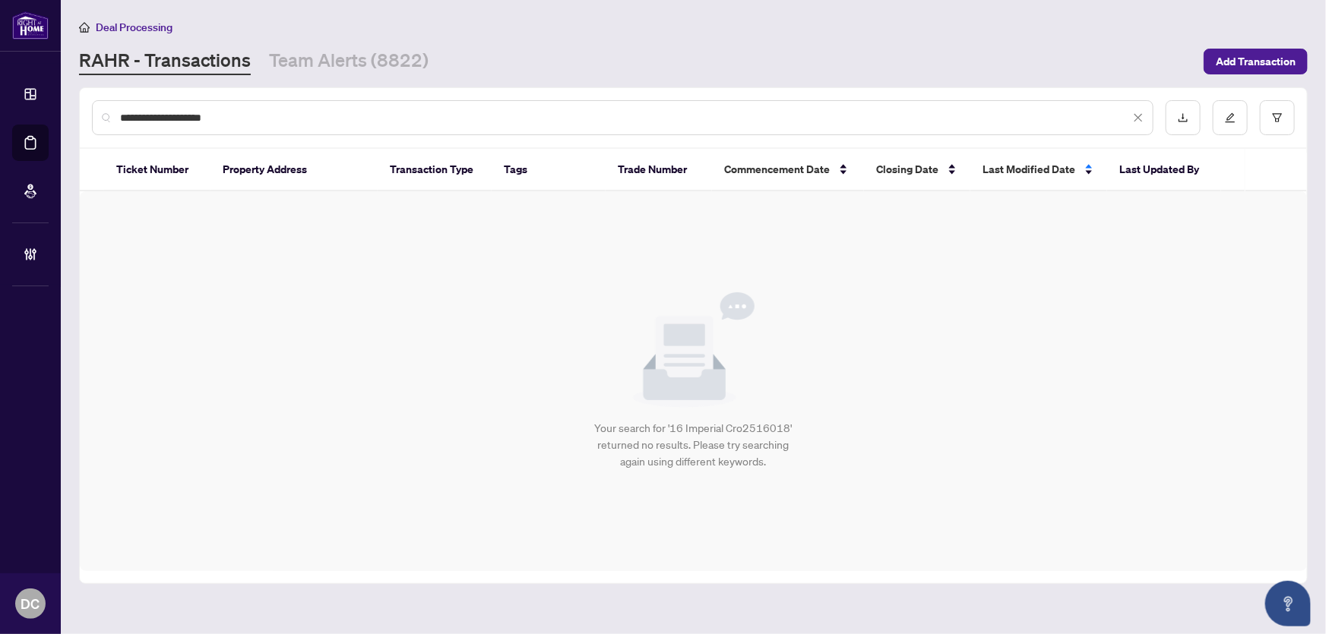
scroll to position [0, 0]
type input "*"
paste input "*******"
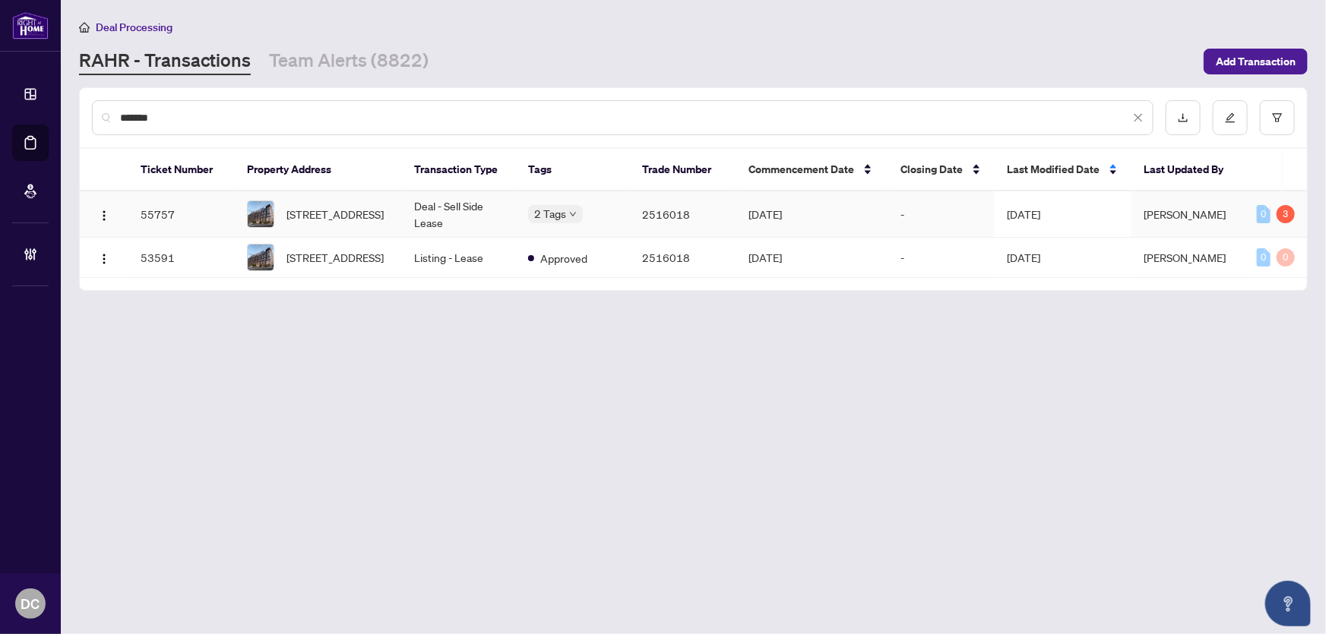
type input "*******"
click at [440, 225] on td "Deal - Sell Side Lease" at bounding box center [459, 214] width 114 height 46
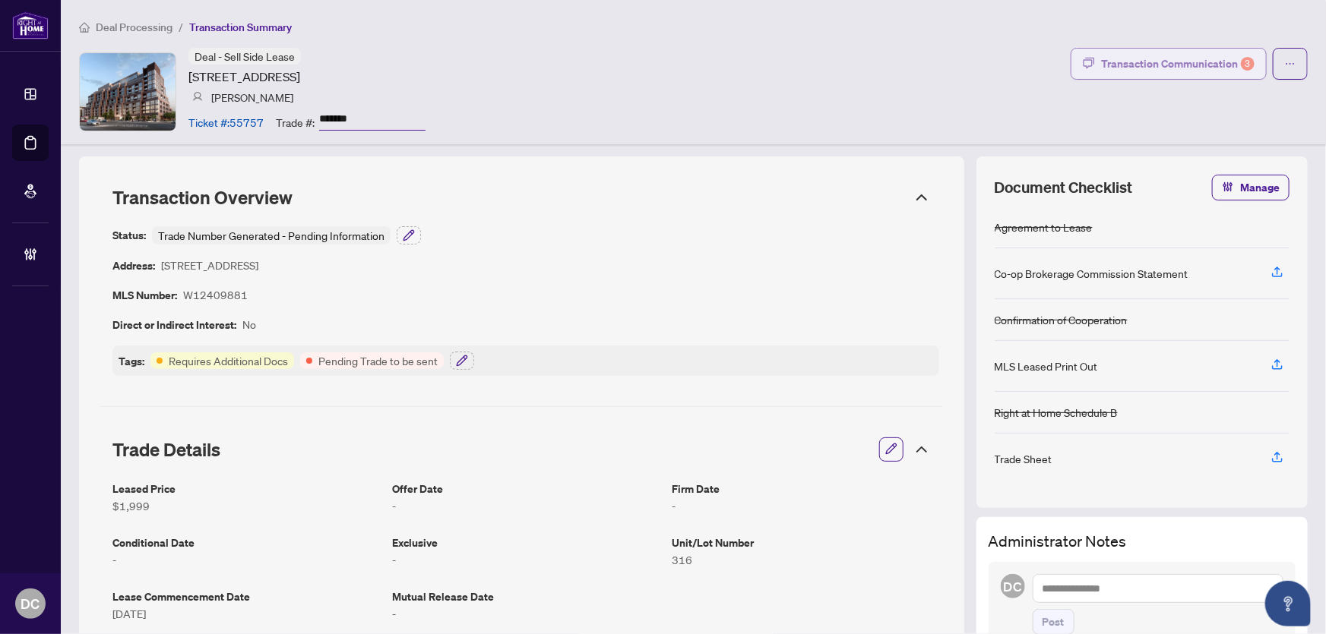
click at [1196, 67] on div "Transaction Communication 3" at bounding box center [1177, 64] width 153 height 24
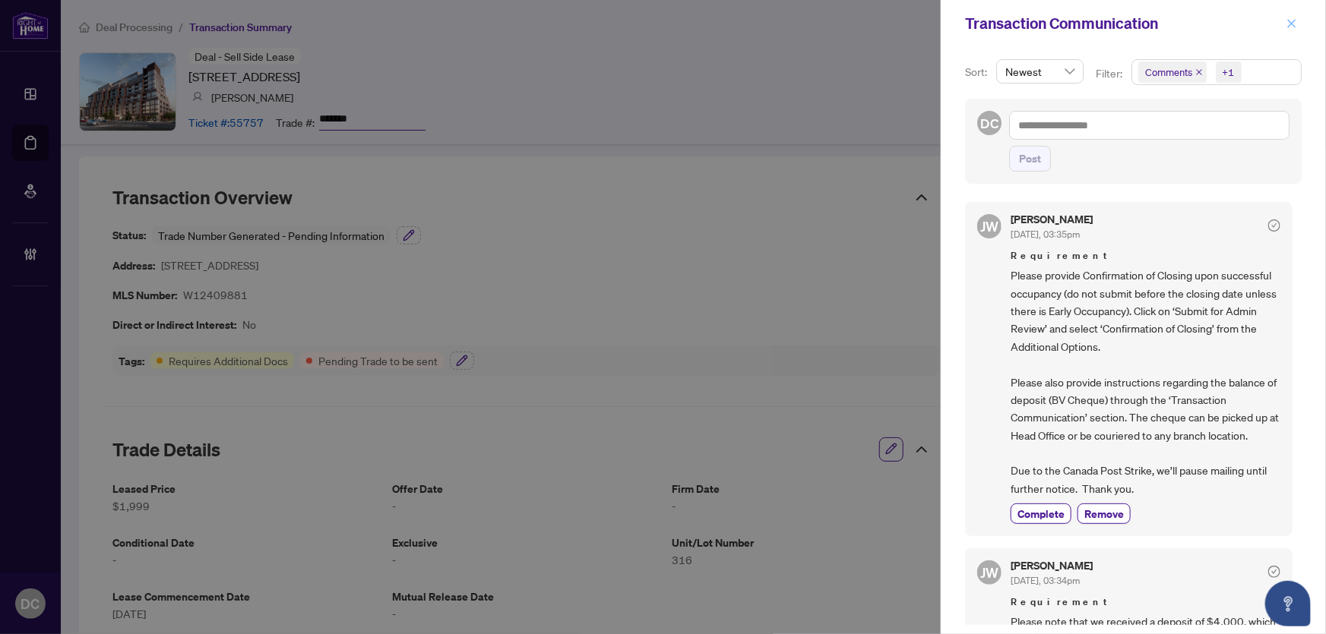
click at [1290, 19] on icon "close" at bounding box center [1291, 23] width 11 height 11
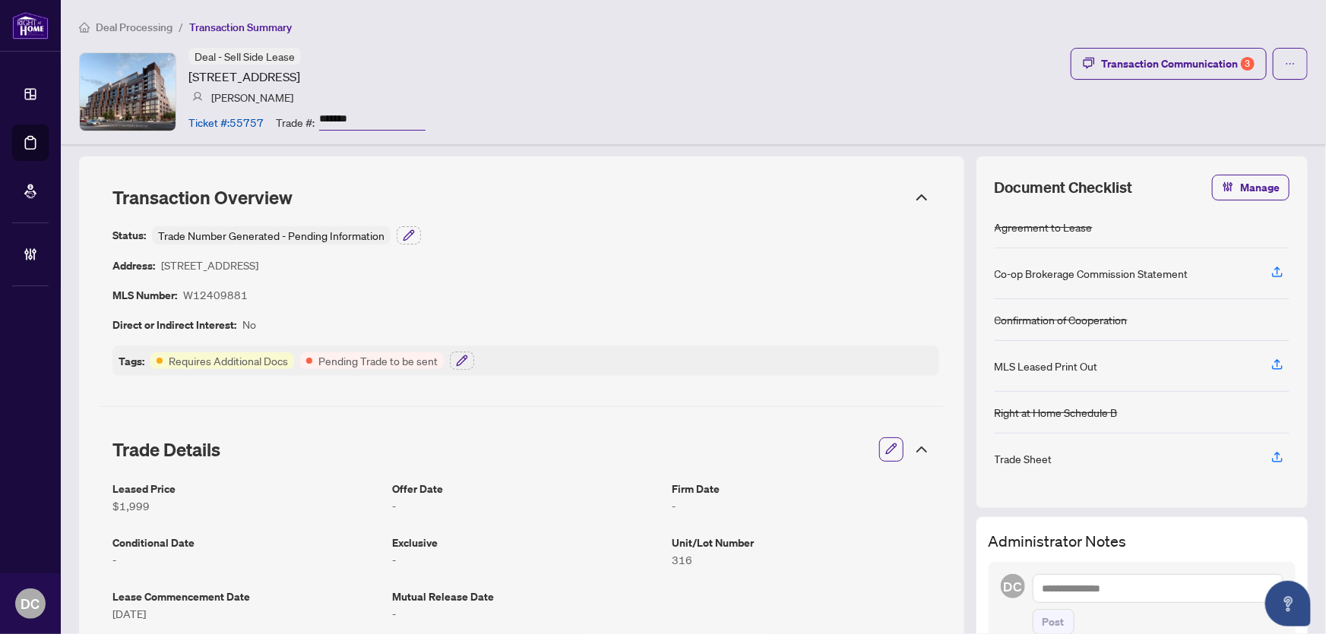
click at [912, 194] on icon at bounding box center [921, 197] width 18 height 18
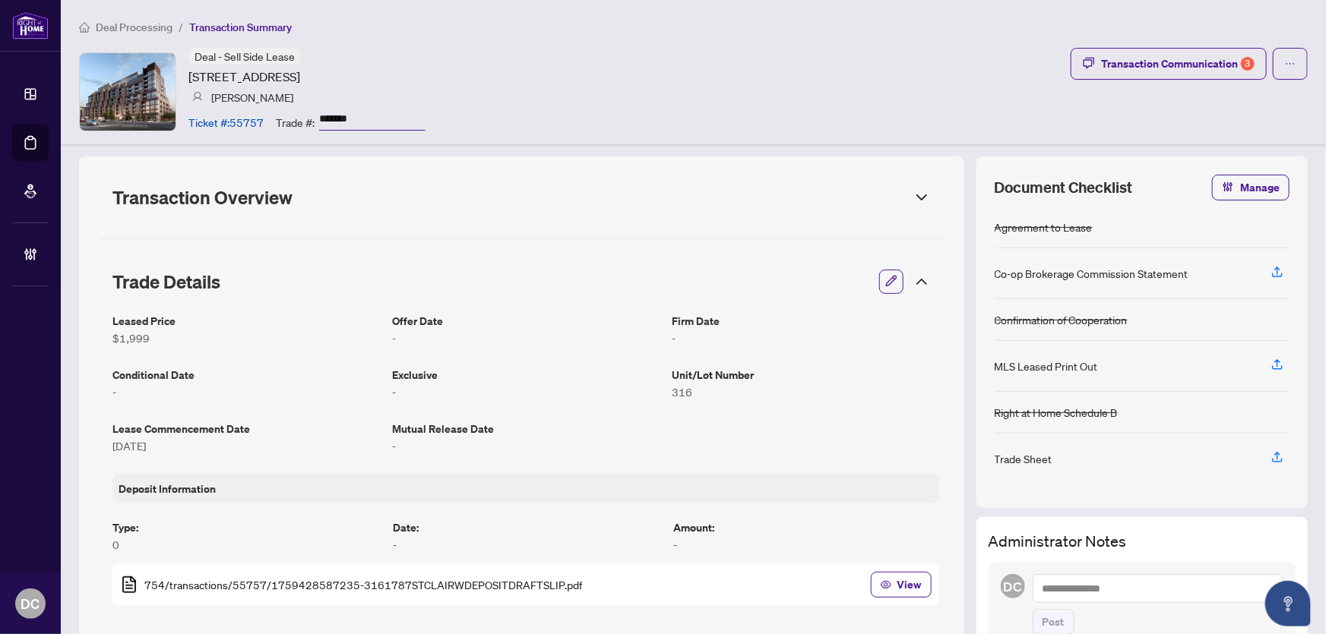
click at [912, 283] on icon at bounding box center [921, 282] width 18 height 18
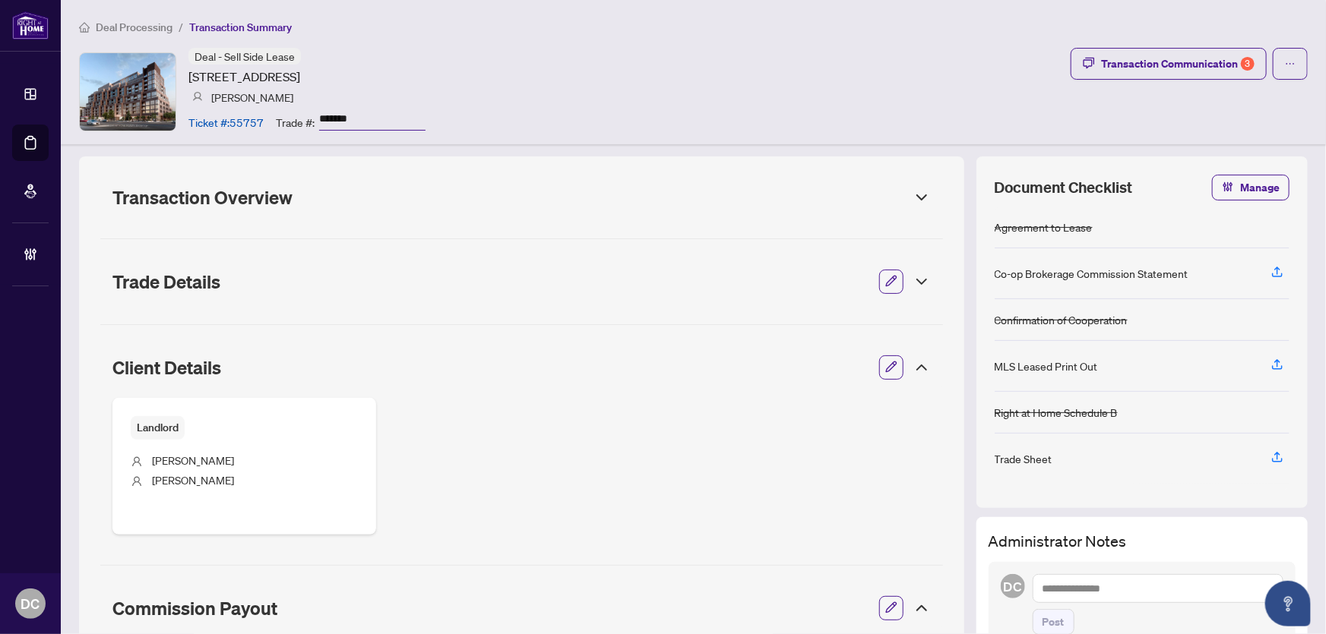
click at [912, 370] on icon at bounding box center [921, 368] width 18 height 18
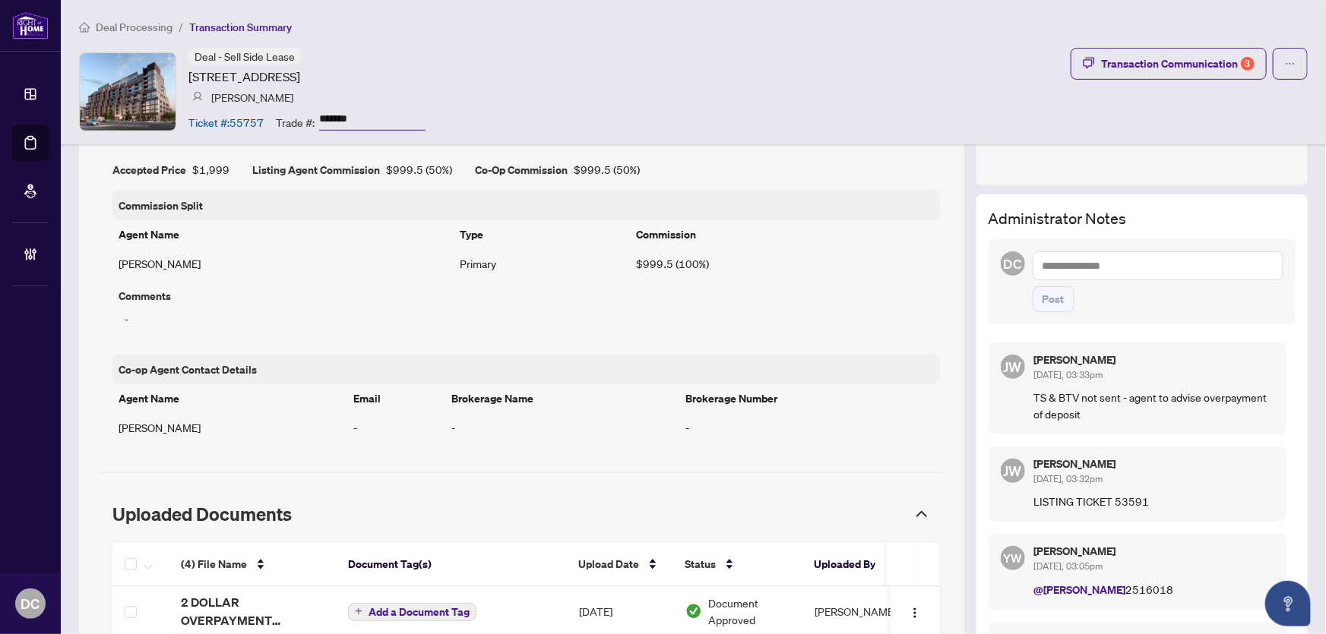
scroll to position [345, 0]
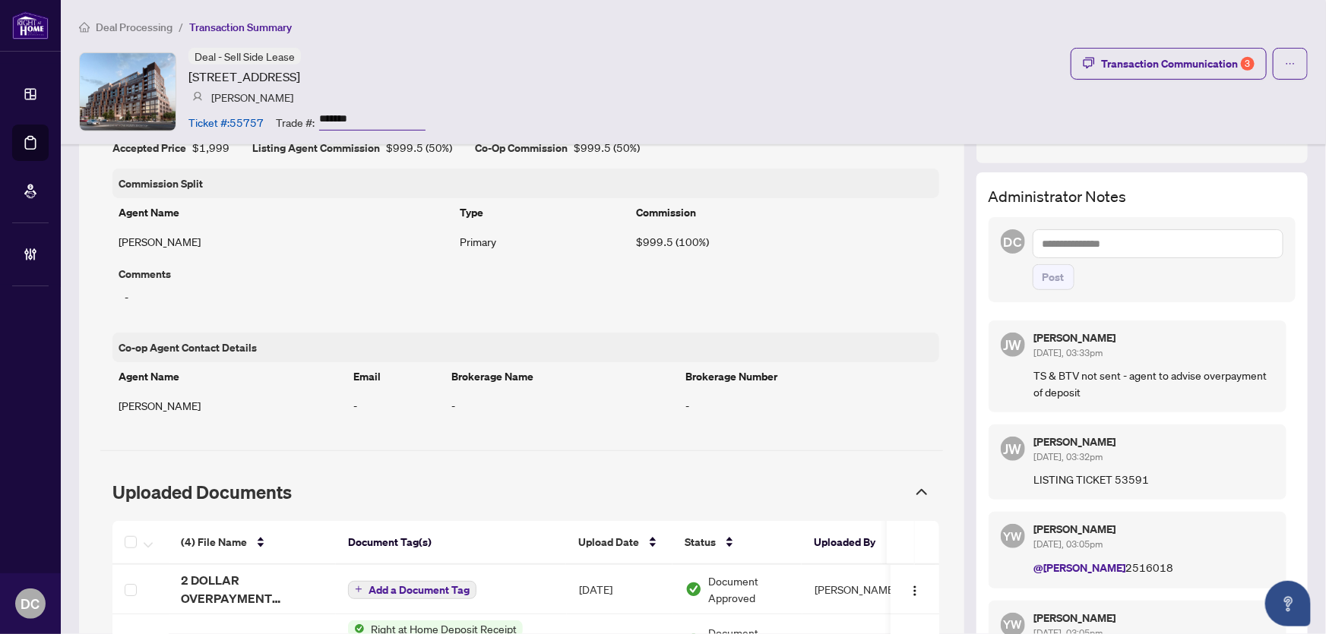
click at [1206, 245] on textarea at bounding box center [1157, 243] width 251 height 29
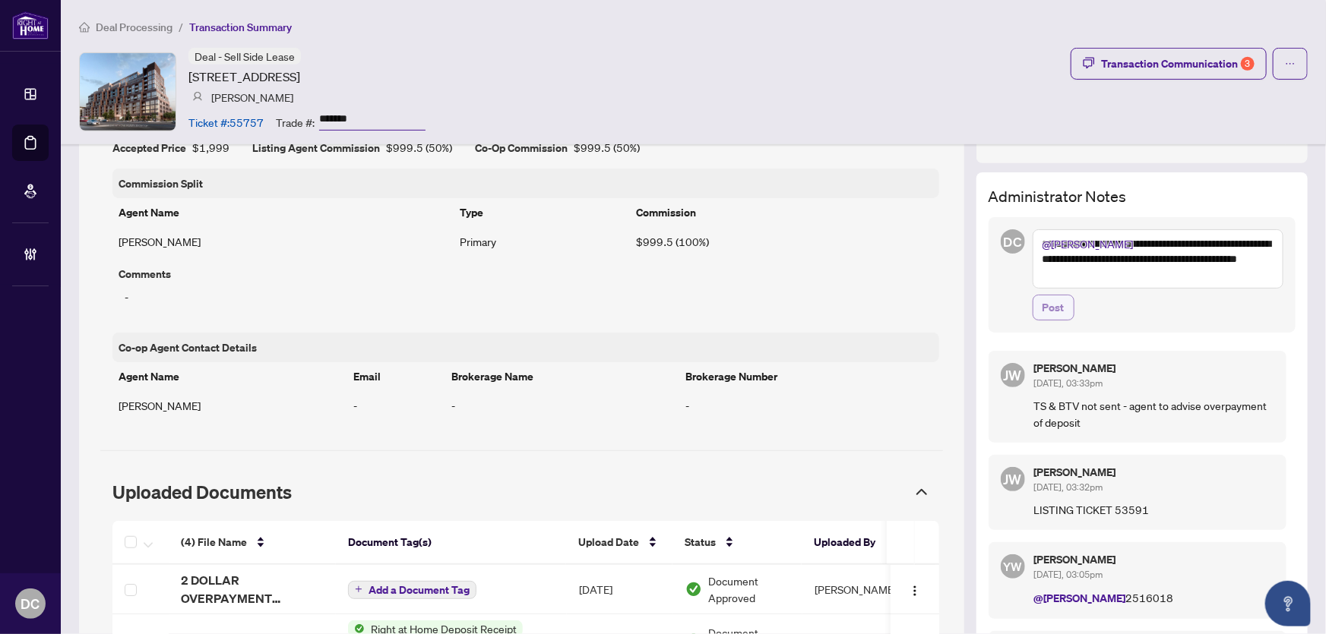
type textarea "**********"
click at [1046, 303] on span "Post" at bounding box center [1053, 308] width 22 height 24
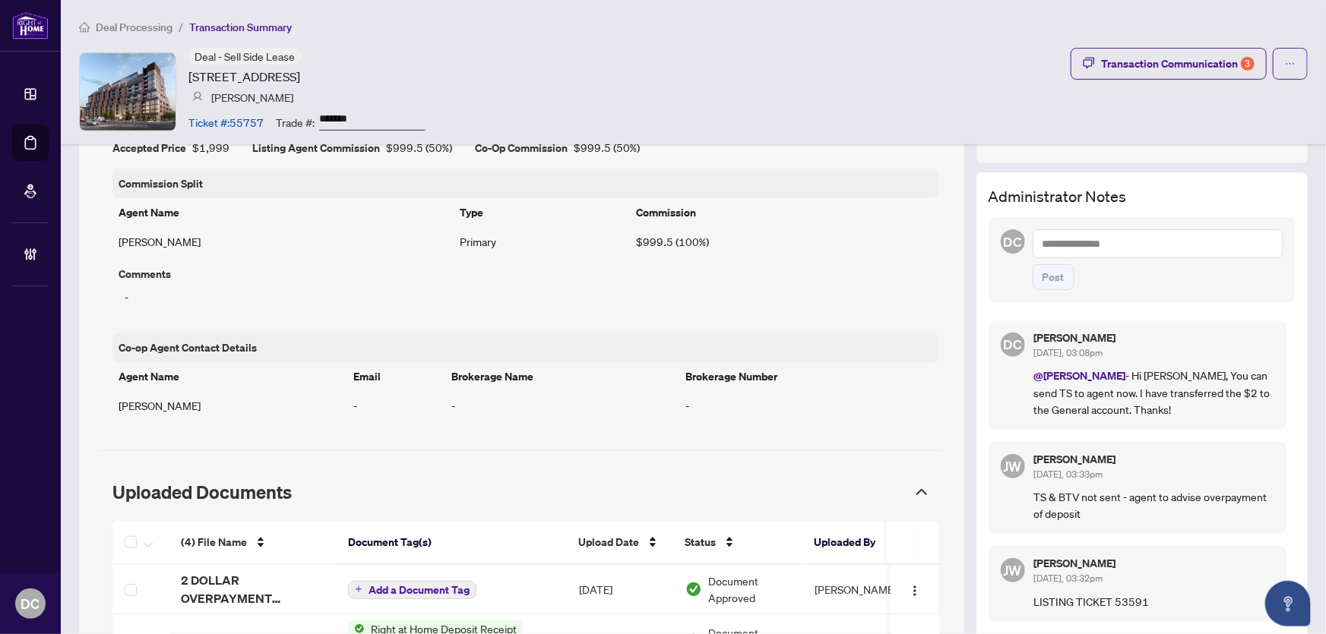
drag, startPoint x: 746, startPoint y: 378, endPoint x: 757, endPoint y: 378, distance: 10.6
click at [746, 378] on th "Brokerage Number" at bounding box center [809, 376] width 259 height 29
